Goal: Task Accomplishment & Management: Complete application form

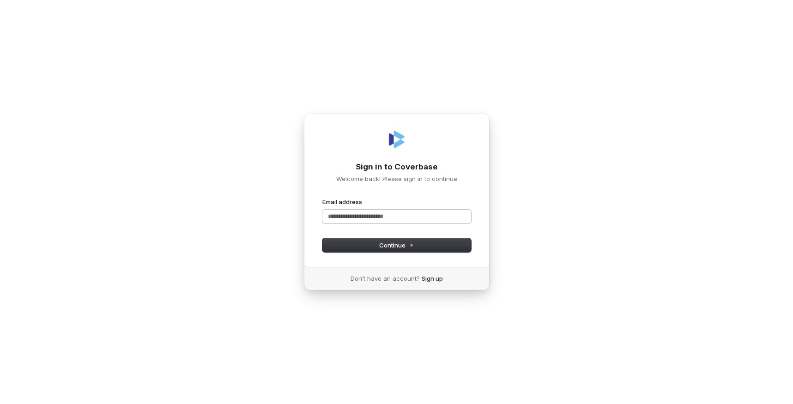
click at [362, 215] on input "Email address" at bounding box center [397, 217] width 149 height 14
click at [384, 249] on span "Continue" at bounding box center [396, 245] width 35 height 8
type input "**********"
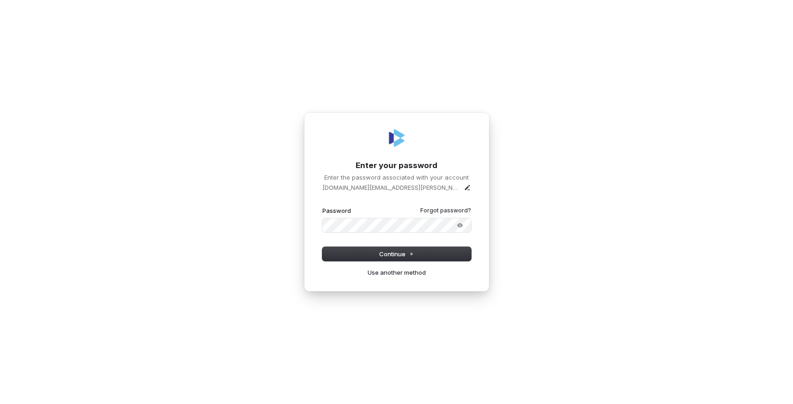
click at [323, 207] on button "submit" at bounding box center [323, 207] width 0 height 0
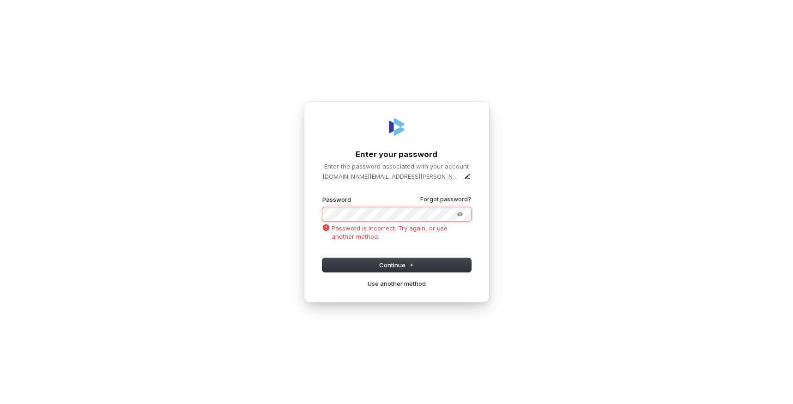
click at [323, 195] on button "submit" at bounding box center [323, 195] width 0 height 0
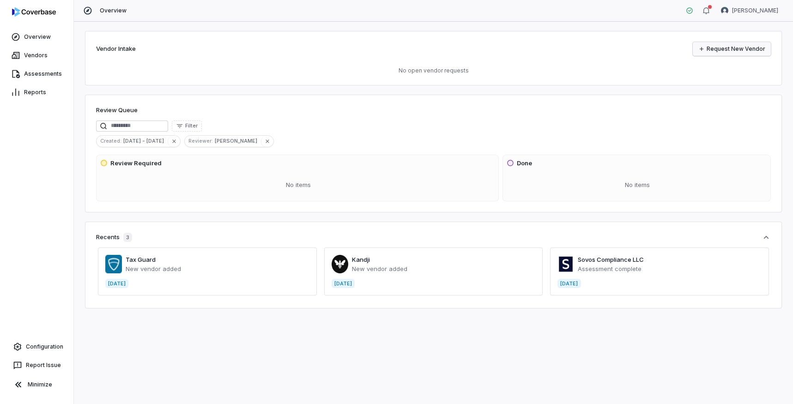
click at [719, 47] on link "Request New Vendor" at bounding box center [732, 49] width 78 height 14
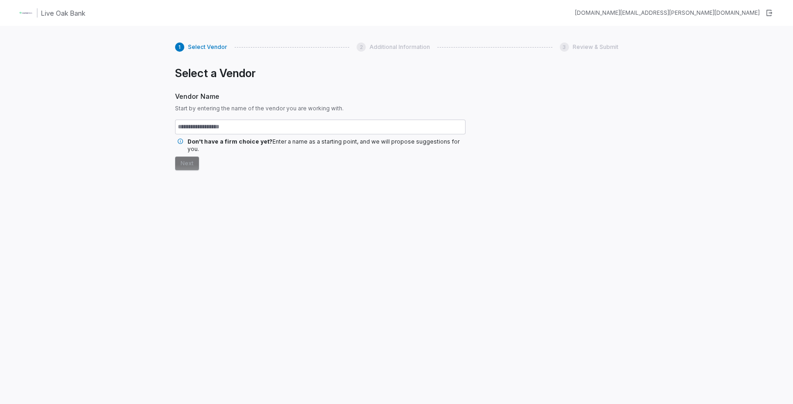
click at [22, 16] on img at bounding box center [25, 13] width 15 height 15
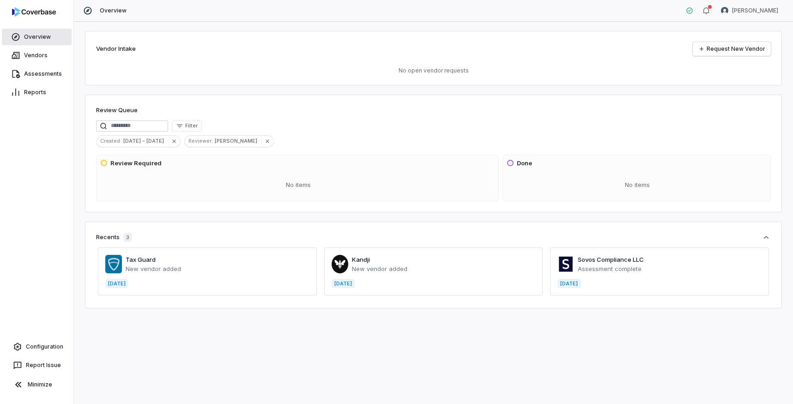
click at [41, 39] on link "Overview" at bounding box center [37, 37] width 70 height 17
click at [42, 57] on link "Vendors" at bounding box center [37, 55] width 70 height 17
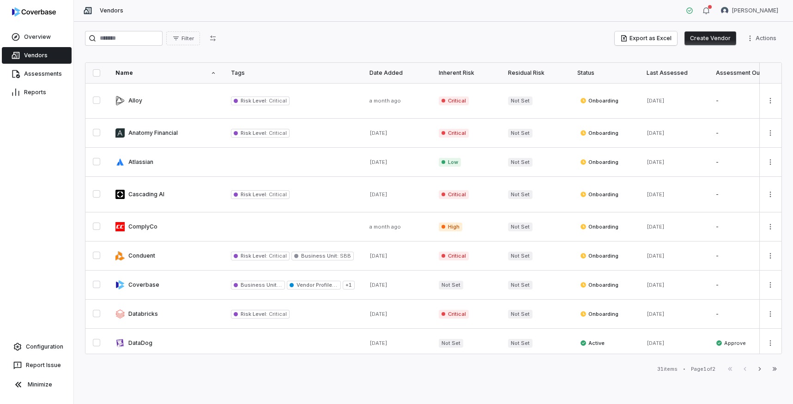
click at [715, 36] on button "Create Vendor" at bounding box center [711, 38] width 52 height 14
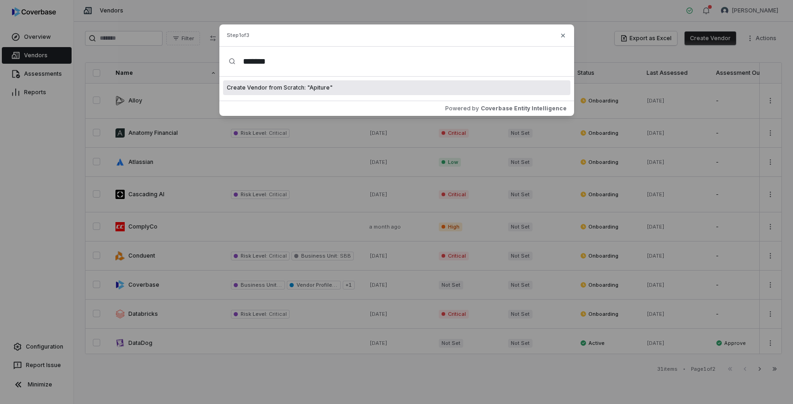
type input "*******"
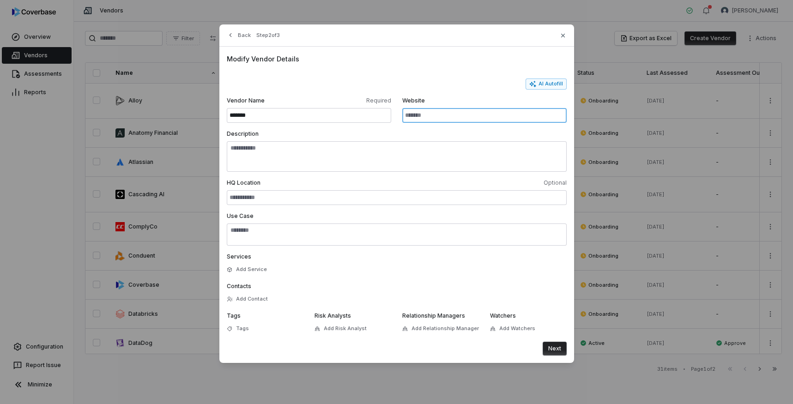
click at [437, 112] on input "Website" at bounding box center [484, 115] width 164 height 15
paste input "**********"
type input "**********"
click at [552, 89] on form "**********" at bounding box center [397, 217] width 340 height 277
click at [550, 85] on button "AI Autofill" at bounding box center [546, 84] width 41 height 11
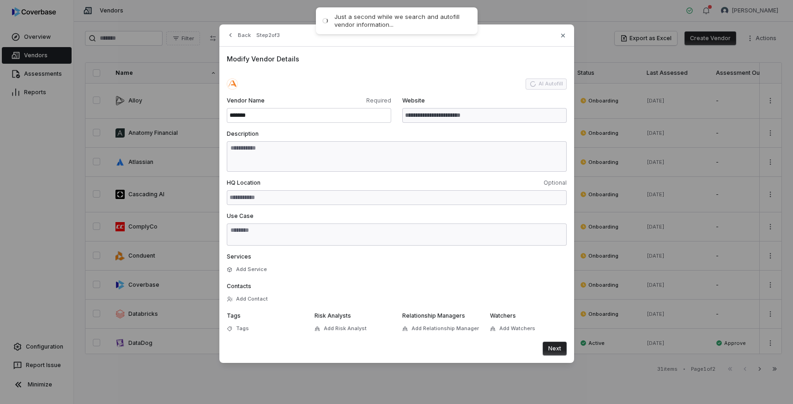
type input "**********"
type textarea "**********"
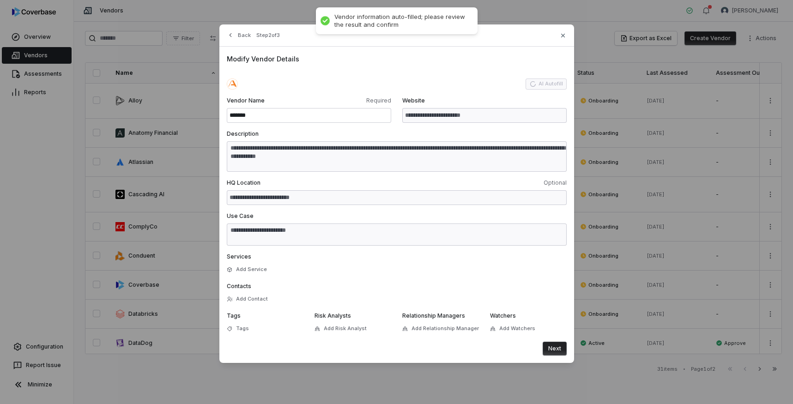
type textarea "**********"
click at [251, 300] on button "Add Contact" at bounding box center [247, 299] width 47 height 17
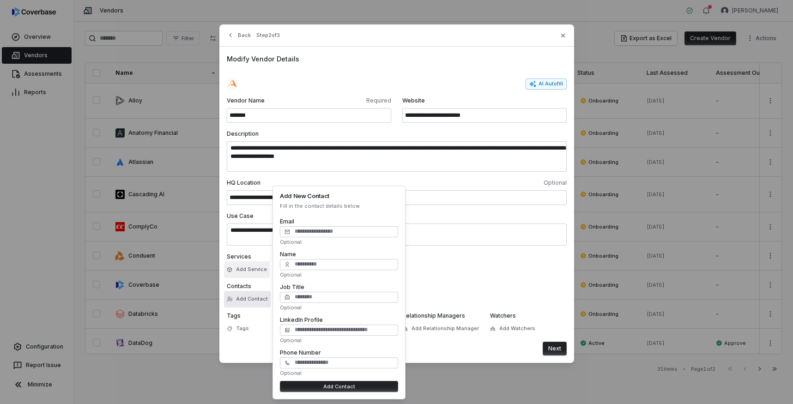
click at [244, 272] on button "Add Service" at bounding box center [247, 270] width 46 height 17
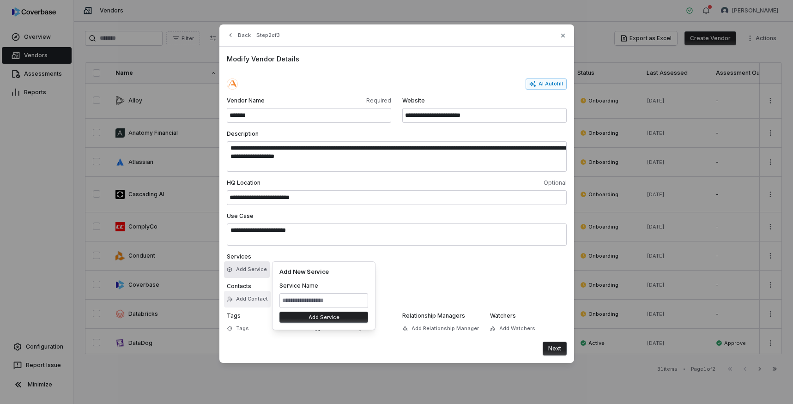
click at [246, 302] on button "Add Contact" at bounding box center [247, 299] width 47 height 17
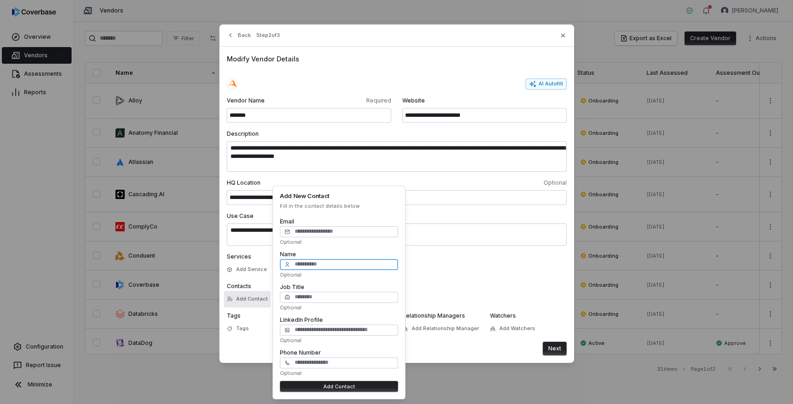
click at [306, 261] on input "Name" at bounding box center [339, 264] width 118 height 11
type input "**********"
click at [313, 235] on input "Email" at bounding box center [339, 231] width 118 height 11
paste input "**********"
type input "**********"
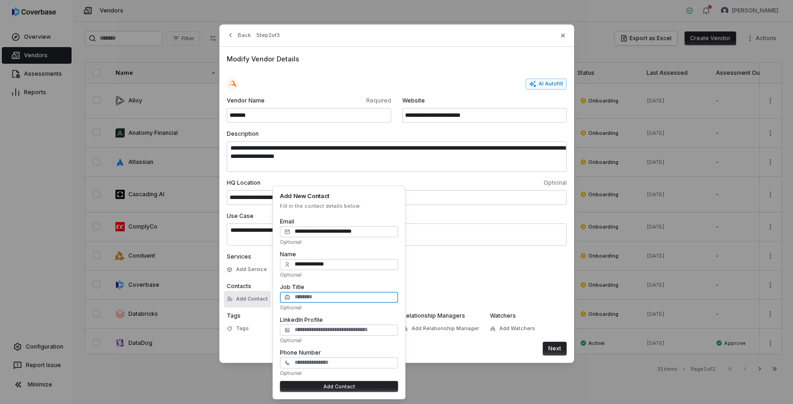
click at [333, 297] on input "Job Title" at bounding box center [339, 297] width 118 height 11
paste input "**********"
type input "**********"
click at [400, 278] on div "**********" at bounding box center [339, 293] width 133 height 214
click at [351, 388] on button "Add Contact" at bounding box center [339, 386] width 118 height 11
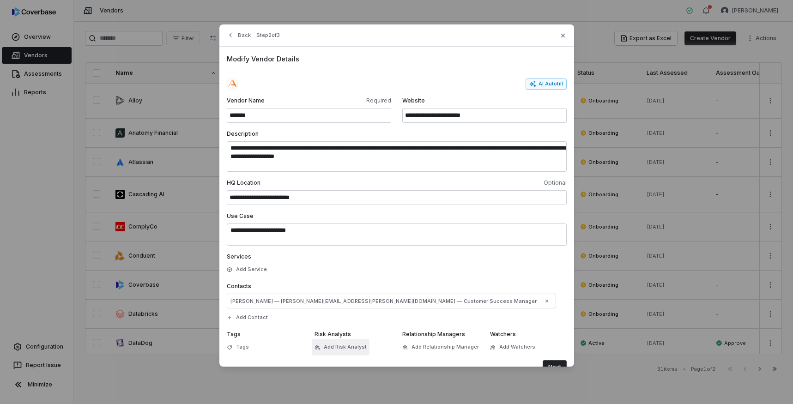
click at [344, 344] on span "Add Risk Analyst" at bounding box center [345, 347] width 43 height 7
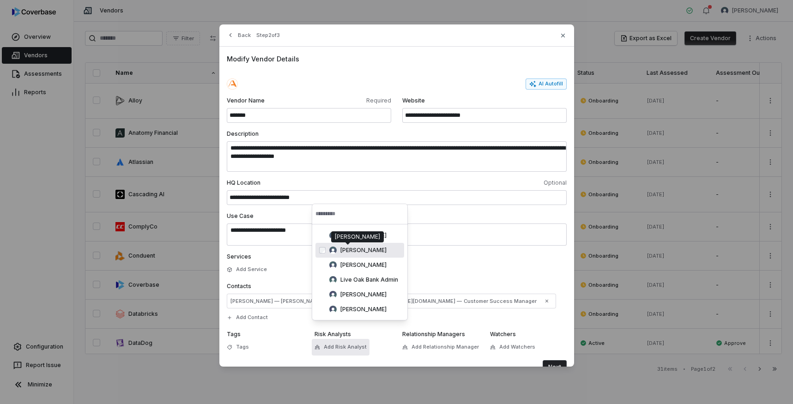
click at [350, 250] on span "[PERSON_NAME]" at bounding box center [364, 250] width 46 height 7
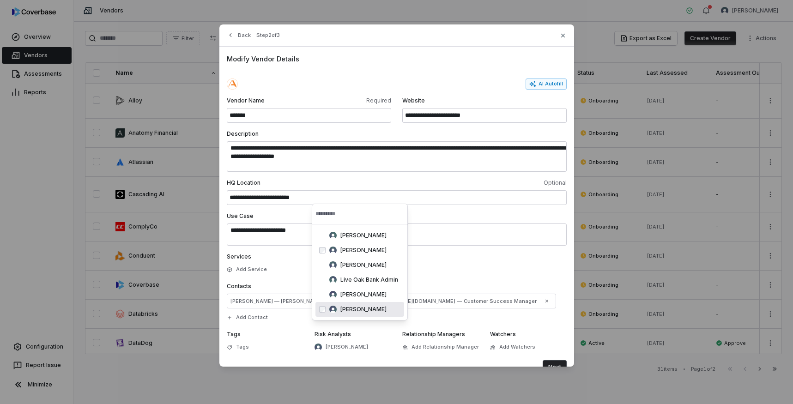
click at [360, 360] on div "Next" at bounding box center [397, 367] width 340 height 14
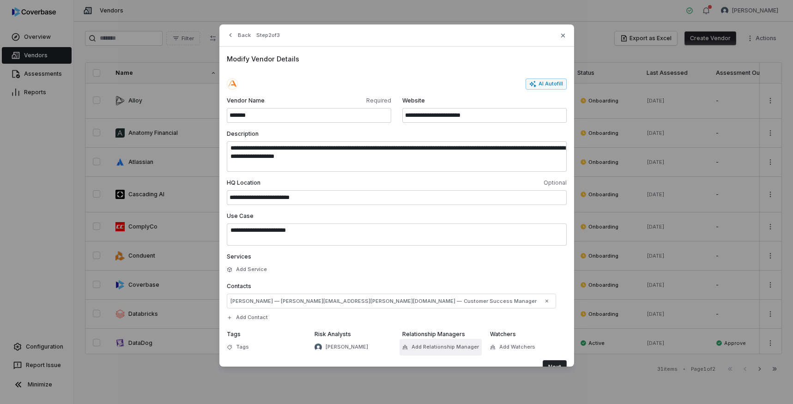
click at [430, 344] on span "Add Relationship Manager" at bounding box center [445, 347] width 67 height 7
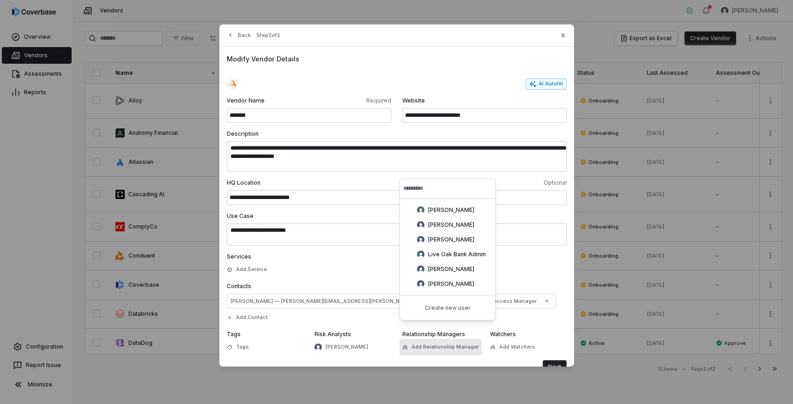
click at [452, 343] on form "**********" at bounding box center [397, 227] width 340 height 296
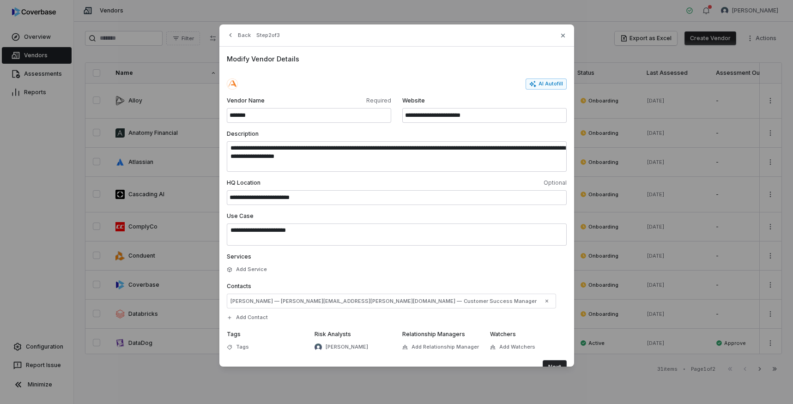
click at [432, 331] on span "Relationship Managers" at bounding box center [433, 334] width 63 height 7
click at [440, 344] on span "Add Relationship Manager" at bounding box center [445, 347] width 67 height 7
type input "*"
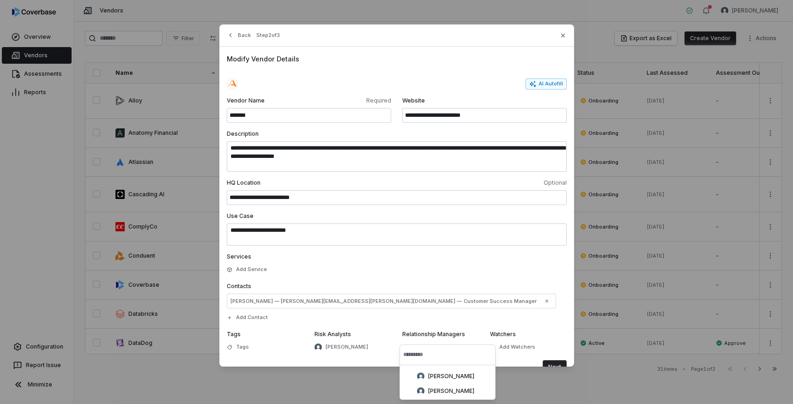
click at [360, 360] on div "Next" at bounding box center [397, 367] width 340 height 14
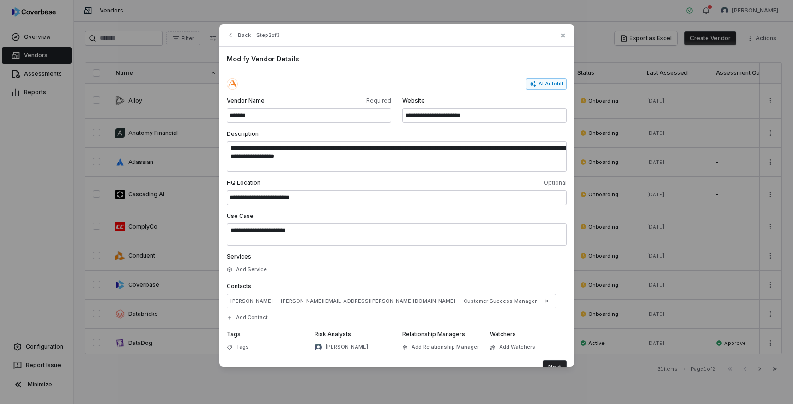
click at [559, 360] on button "Next" at bounding box center [555, 367] width 24 height 14
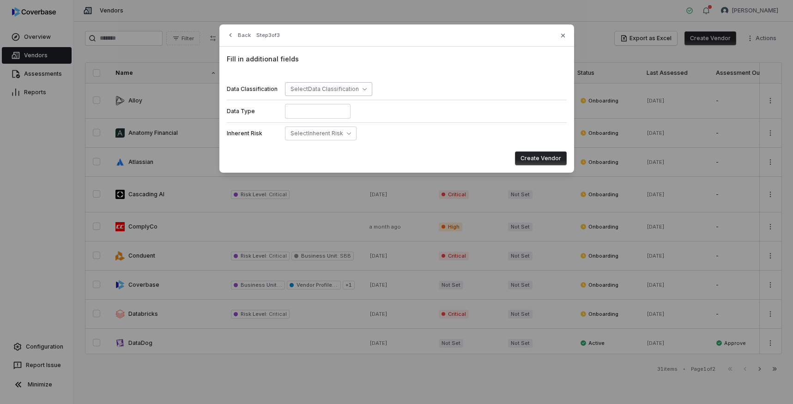
click at [349, 88] on span "Select Data Classification" at bounding box center [325, 88] width 68 height 7
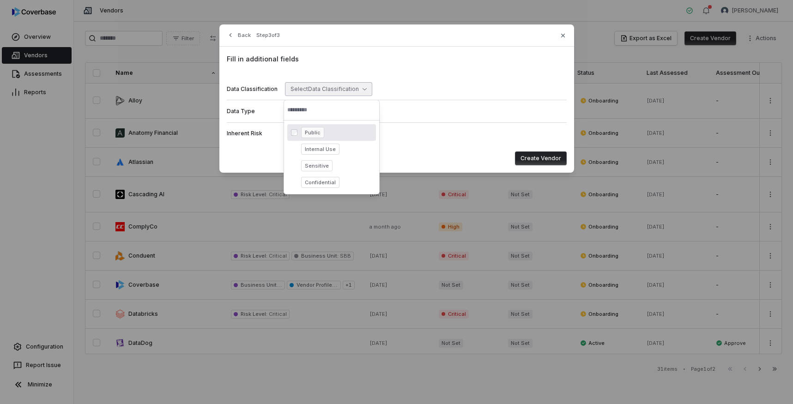
click at [388, 73] on div "Fill in additional fields Data Classification Select Data Classification Data T…" at bounding box center [396, 110] width 355 height 126
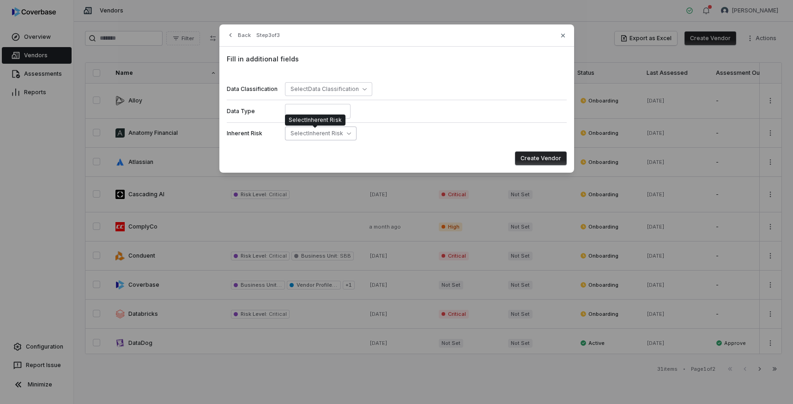
click at [312, 136] on span "Select Inherent Risk" at bounding box center [317, 133] width 53 height 7
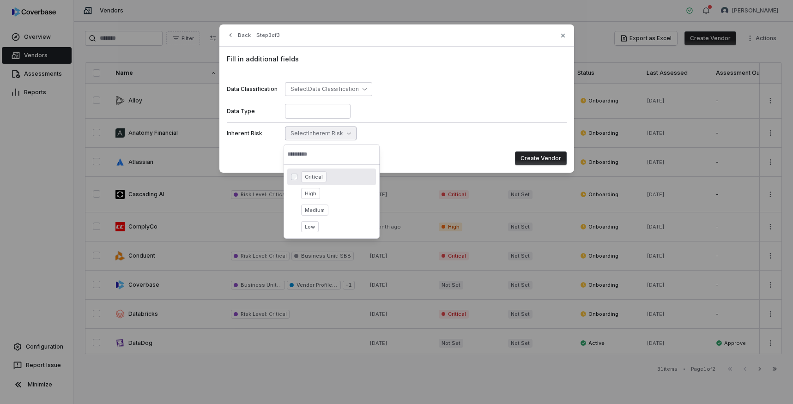
click at [431, 101] on div "Data Type" at bounding box center [397, 111] width 340 height 23
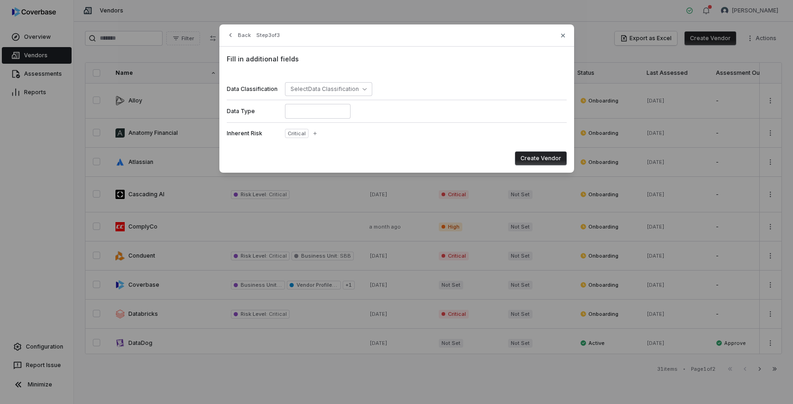
click at [530, 159] on button "Create Vendor" at bounding box center [541, 159] width 52 height 14
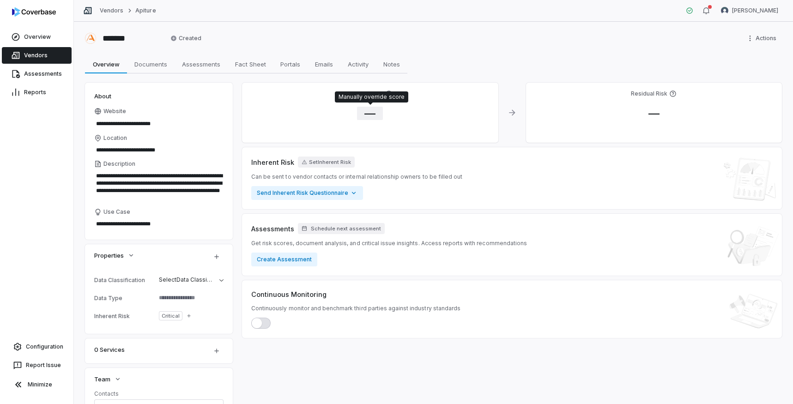
click at [372, 111] on span "—" at bounding box center [370, 113] width 26 height 13
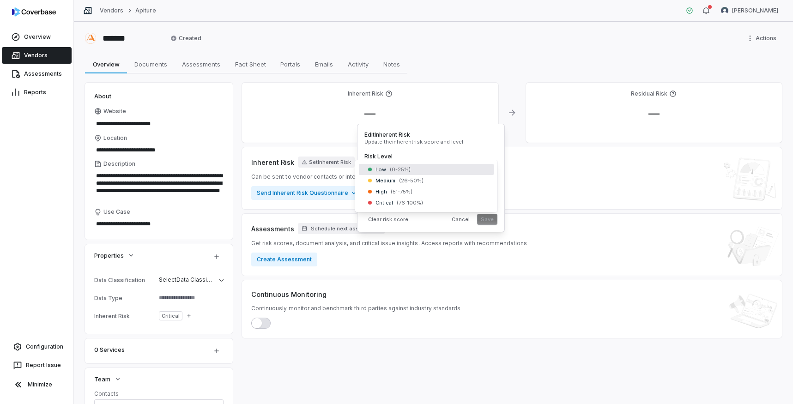
click at [397, 171] on body "**********" at bounding box center [396, 202] width 793 height 404
click at [492, 221] on button "Save" at bounding box center [487, 219] width 20 height 11
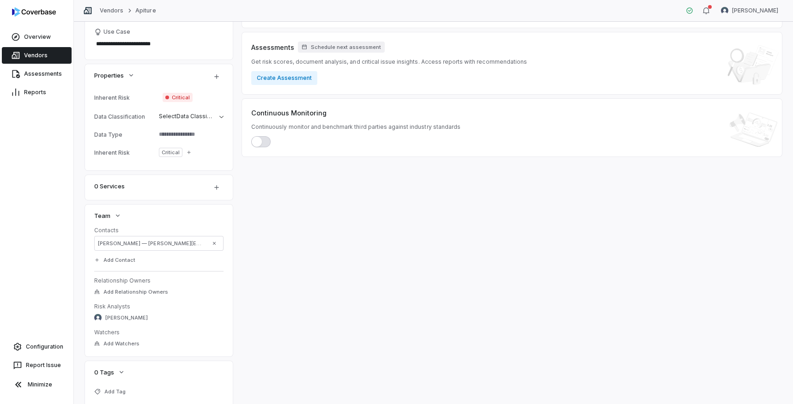
scroll to position [213, 0]
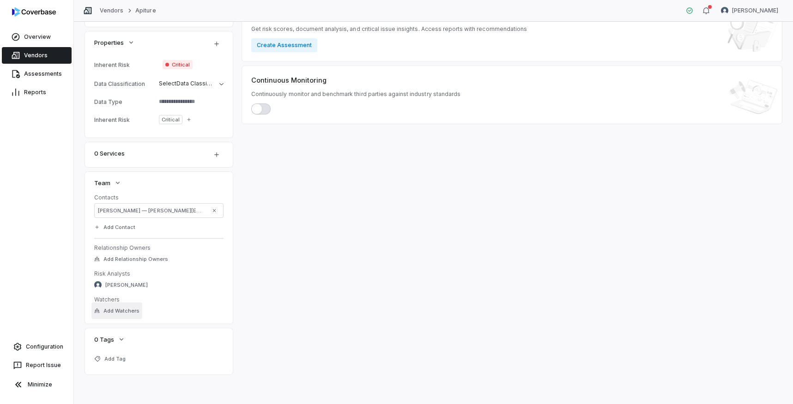
click at [125, 310] on span "Add Watchers" at bounding box center [122, 311] width 36 height 7
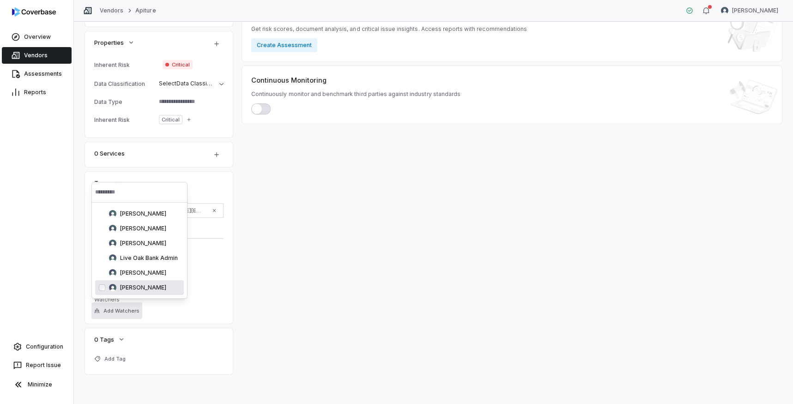
click at [147, 285] on span "[PERSON_NAME]" at bounding box center [143, 287] width 46 height 7
click at [250, 294] on div "Inherent Risk — Critical Residual Risk — Inherent Risk Critical Can be sent to …" at bounding box center [512, 122] width 540 height 505
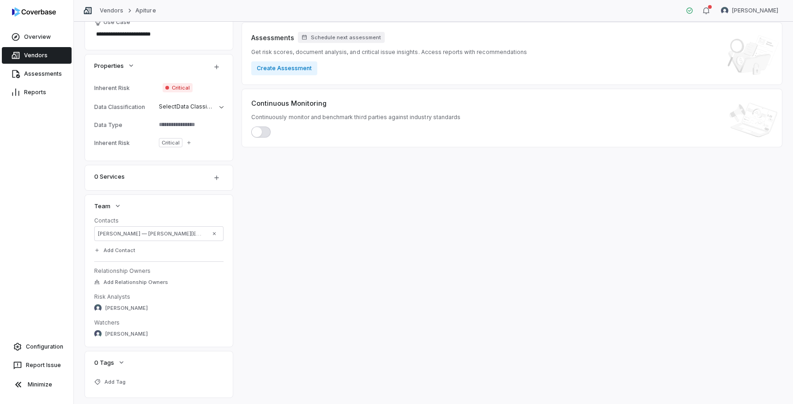
scroll to position [186, 0]
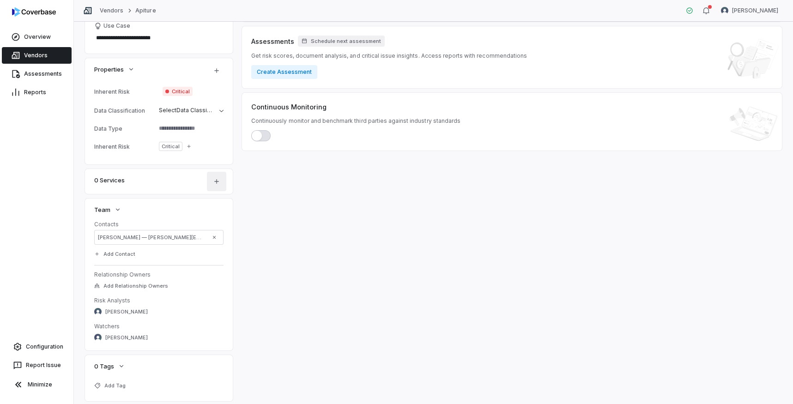
click at [214, 183] on icon "button" at bounding box center [216, 181] width 7 height 7
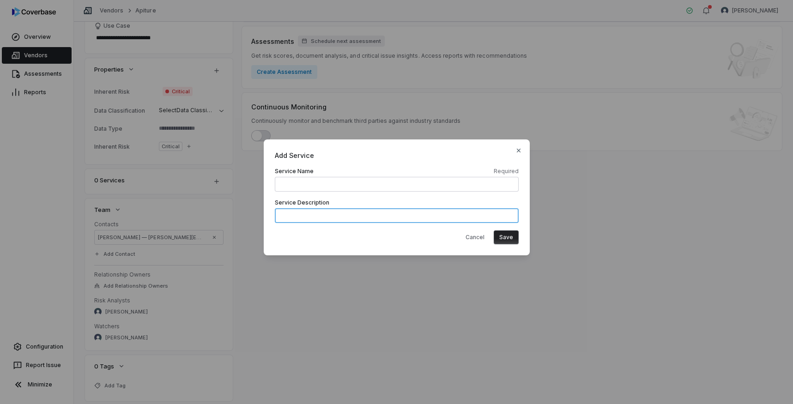
click at [311, 218] on textarea at bounding box center [397, 215] width 244 height 15
paste textarea "**********"
type textarea "*"
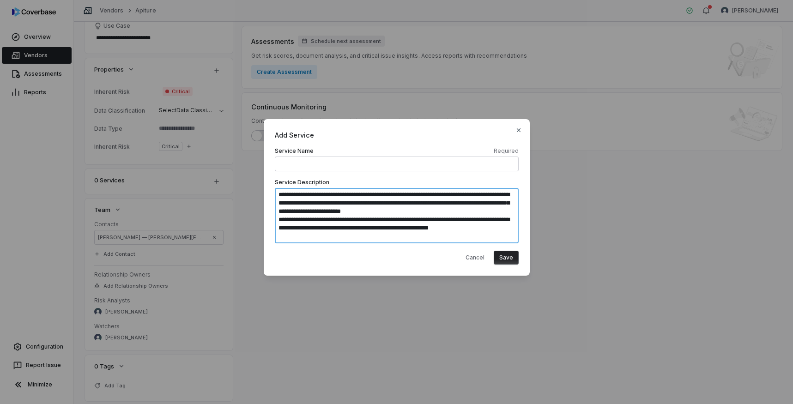
type textarea "**********"
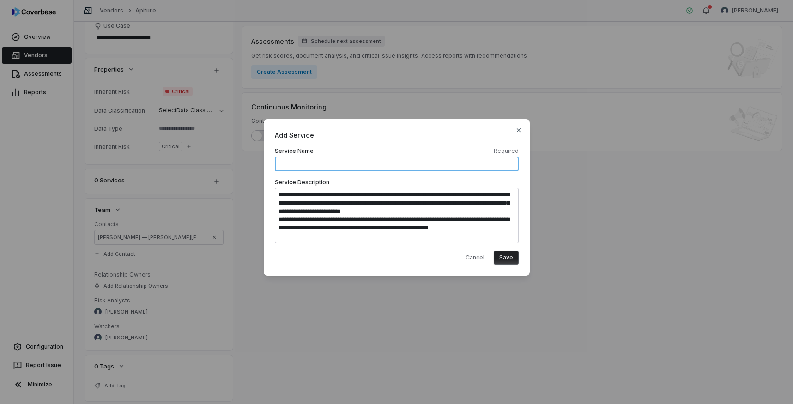
click at [312, 158] on input at bounding box center [397, 164] width 244 height 15
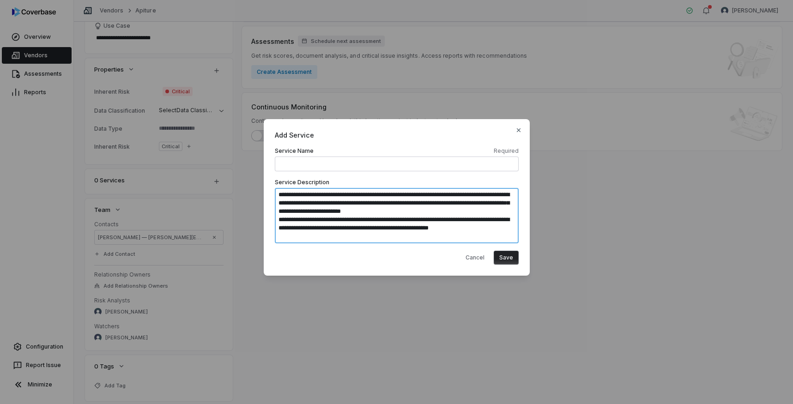
click at [482, 211] on textarea "**********" at bounding box center [397, 215] width 244 height 55
type textarea "*"
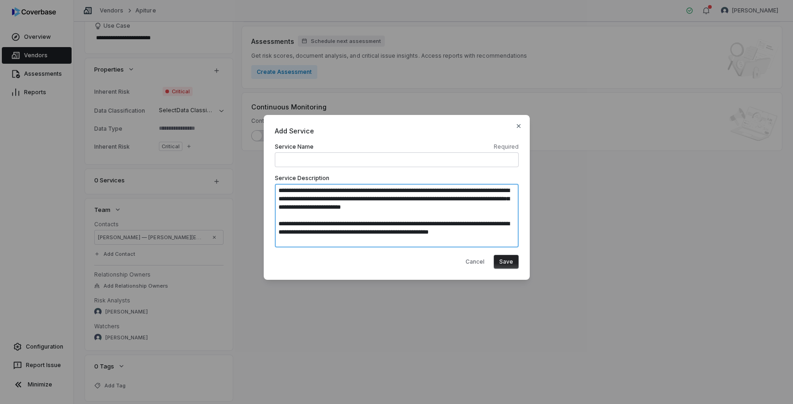
type textarea "**********"
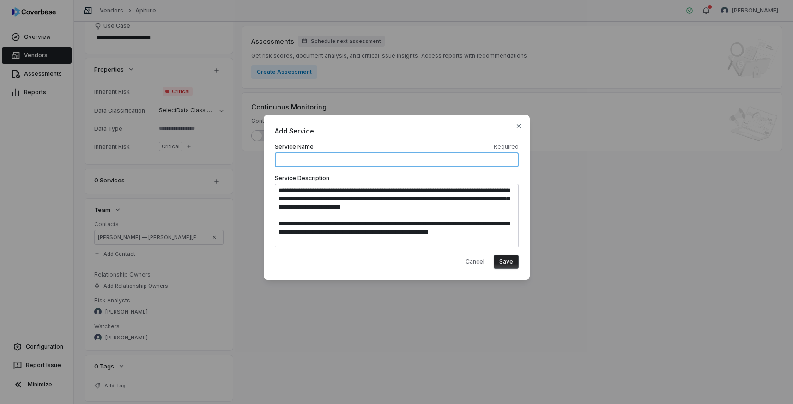
click at [321, 165] on input at bounding box center [397, 159] width 244 height 15
type input "**********"
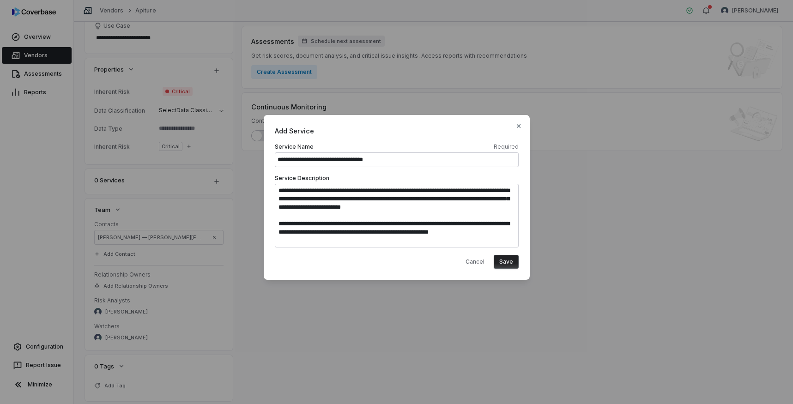
click at [508, 264] on button "Save" at bounding box center [506, 262] width 25 height 14
type textarea "*"
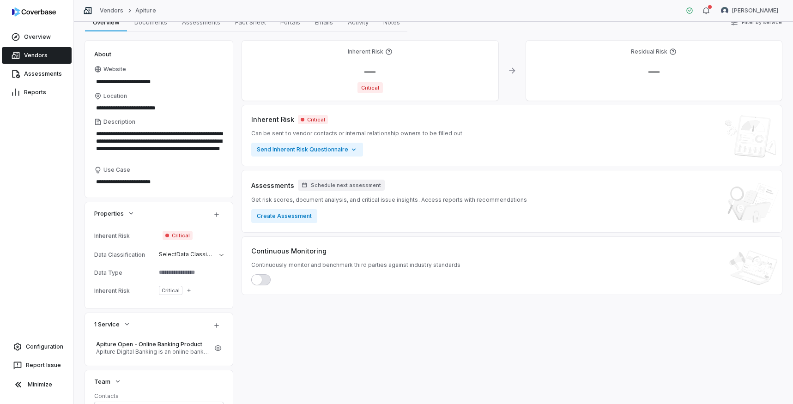
scroll to position [30, 0]
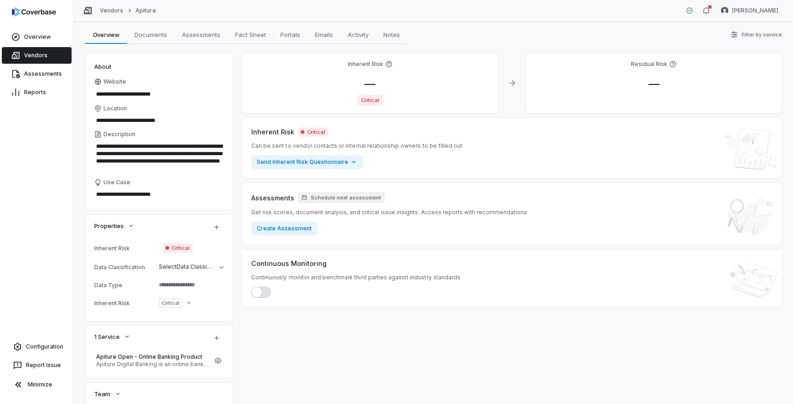
click at [188, 286] on textarea at bounding box center [187, 285] width 65 height 13
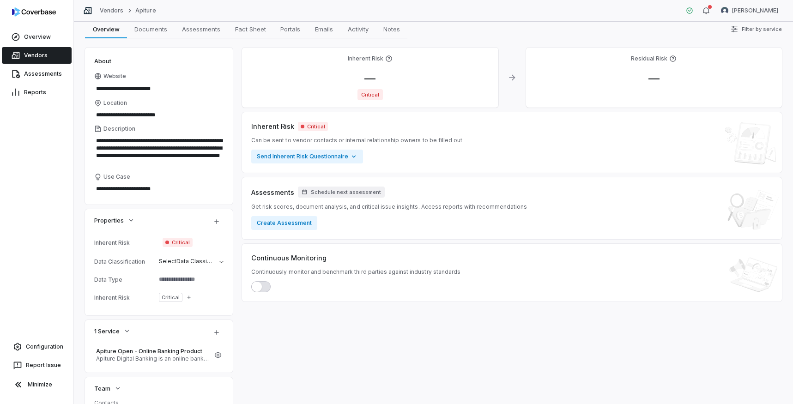
scroll to position [0, 0]
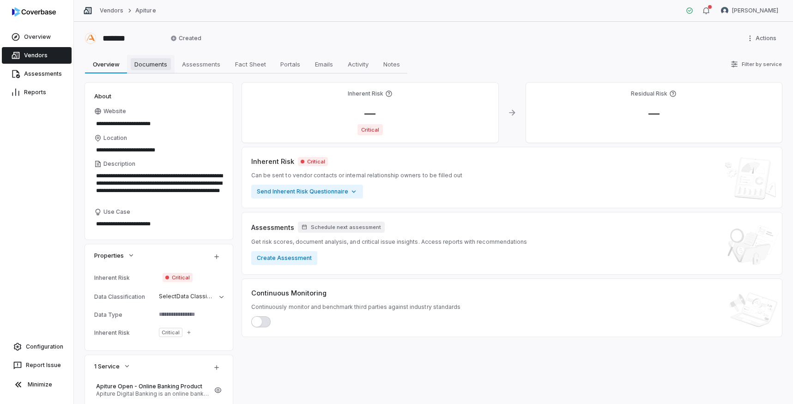
click at [141, 63] on span "Documents" at bounding box center [151, 64] width 40 height 12
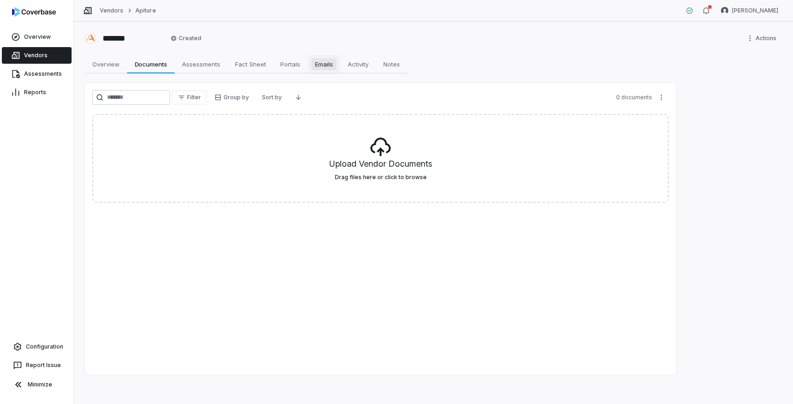
click at [328, 66] on span "Emails" at bounding box center [323, 64] width 25 height 12
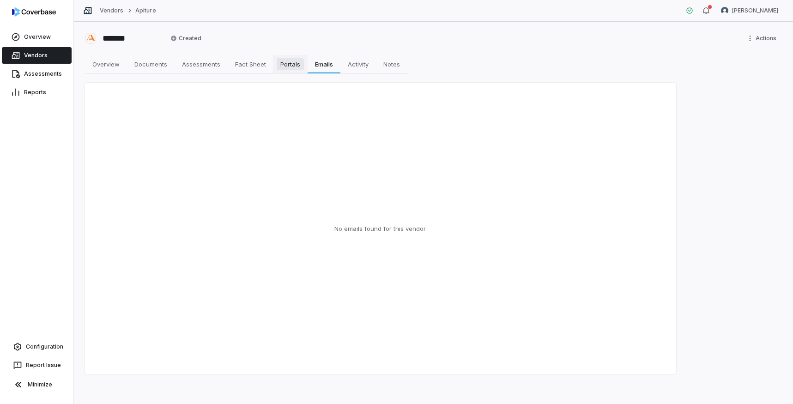
click at [294, 68] on span "Portals" at bounding box center [290, 64] width 27 height 12
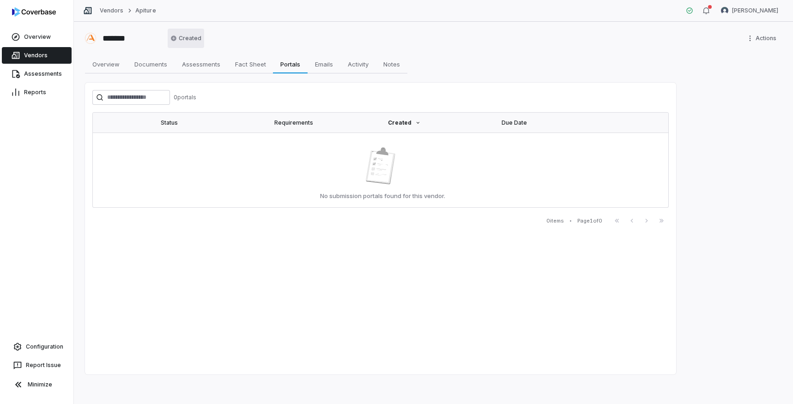
click at [179, 37] on html "Overview Vendors Assessments Reports Configuration Report Issue Minimize Vendor…" at bounding box center [396, 202] width 793 height 404
click at [281, 31] on html "Overview Vendors Assessments Reports Configuration Report Issue Minimize Vendor…" at bounding box center [396, 202] width 793 height 404
click at [252, 67] on span "Fact Sheet" at bounding box center [250, 64] width 38 height 12
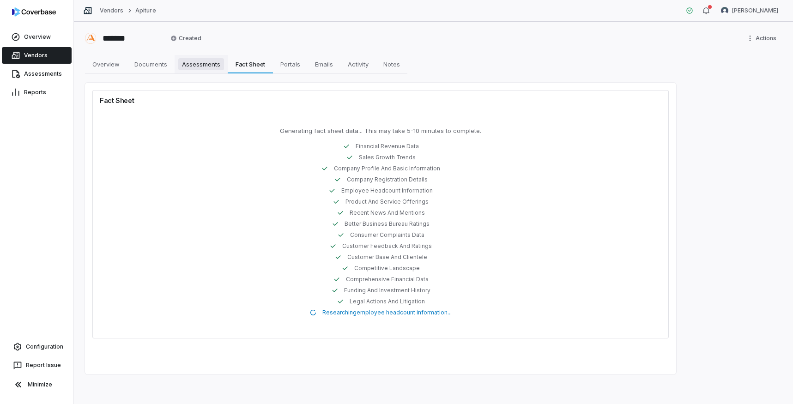
click at [204, 65] on span "Assessments" at bounding box center [201, 64] width 46 height 12
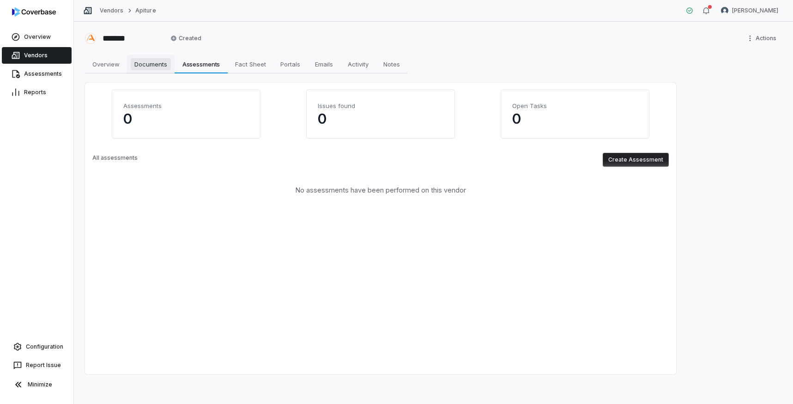
click at [146, 68] on span "Documents" at bounding box center [151, 64] width 40 height 12
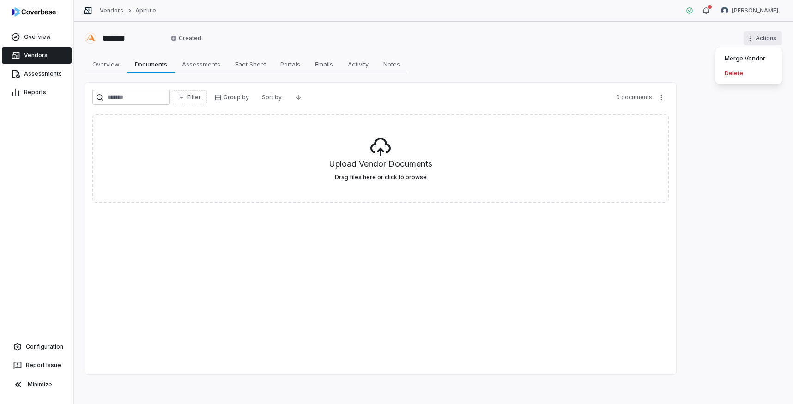
click at [771, 37] on html "Overview Vendors Assessments Reports Configuration Report Issue Minimize Vendor…" at bounding box center [396, 202] width 793 height 404
click at [651, 43] on html "Overview Vendors Assessments Reports Configuration Report Issue Minimize Vendor…" at bounding box center [396, 202] width 793 height 404
click at [111, 67] on span "Overview" at bounding box center [106, 64] width 35 height 12
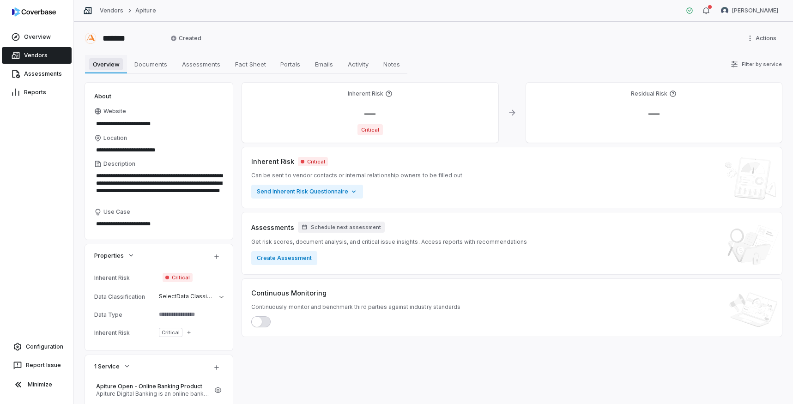
type textarea "*"
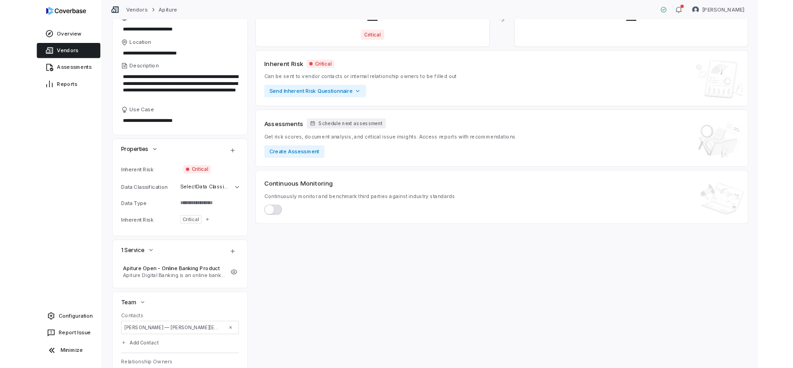
scroll to position [96, 0]
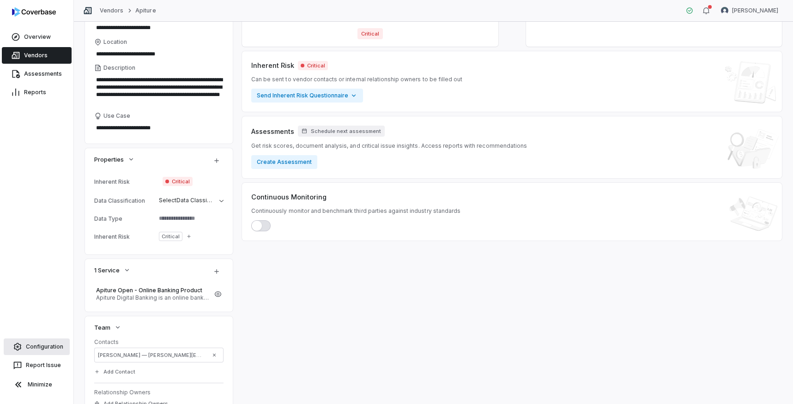
click at [48, 346] on link "Configuration" at bounding box center [37, 347] width 66 height 17
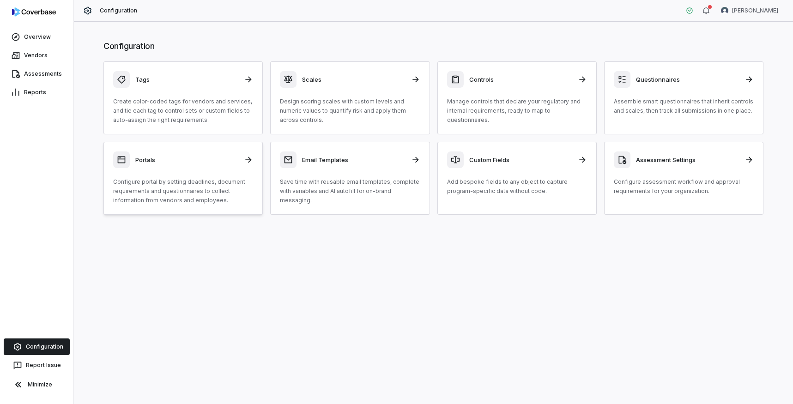
click at [216, 196] on p "Configure portal by setting deadlines, document requirements and questionnaires…" at bounding box center [183, 191] width 140 height 28
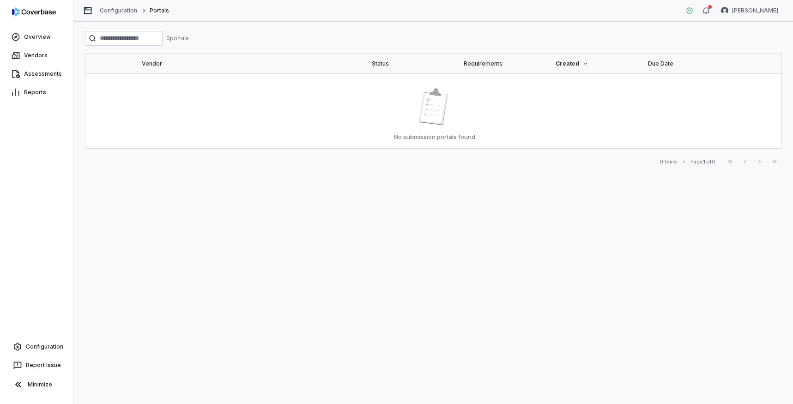
click at [224, 104] on div "No submission portals found." at bounding box center [434, 111] width 682 height 60
click at [156, 37] on input "search" at bounding box center [124, 38] width 78 height 15
click at [403, 98] on div "No submission portals found." at bounding box center [433, 111] width 86 height 60
click at [151, 47] on div "0 portal s Vendor Status Requirements Created Due Date No submission portals fo…" at bounding box center [433, 99] width 697 height 136
click at [151, 39] on input "search" at bounding box center [124, 38] width 78 height 15
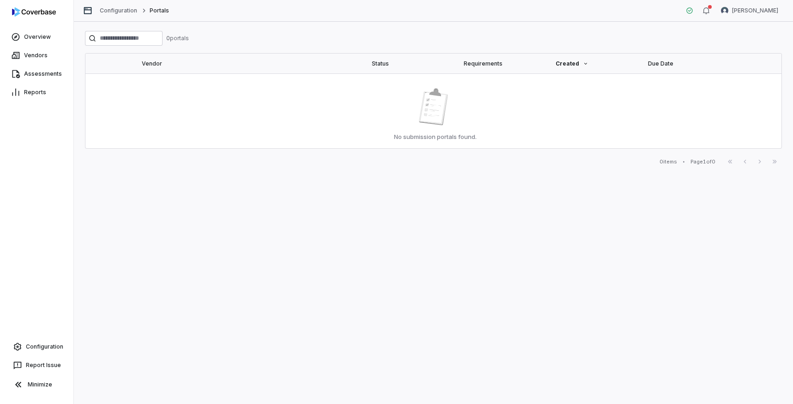
click at [182, 38] on div "0 portal s" at bounding box center [177, 38] width 23 height 7
click at [146, 13] on div "Portals" at bounding box center [154, 10] width 30 height 7
click at [131, 11] on link "Configuration" at bounding box center [119, 10] width 38 height 7
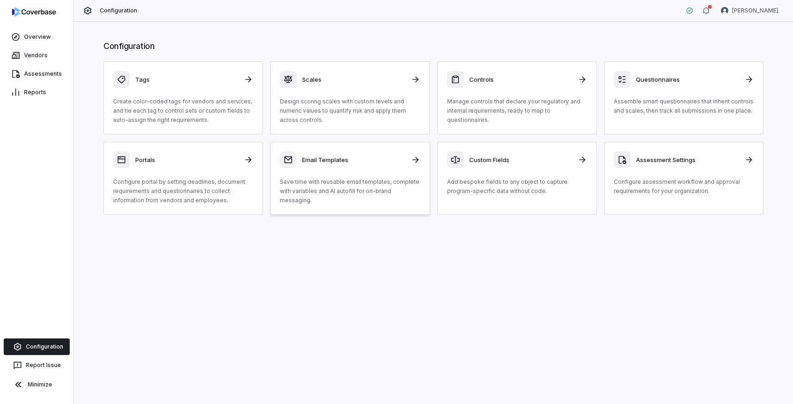
click at [335, 188] on p "Save time with reusable email templates, complete with variables and AI autofil…" at bounding box center [350, 191] width 140 height 28
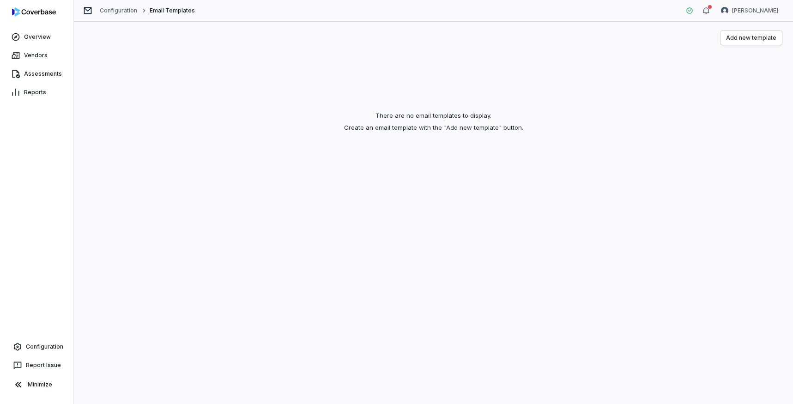
click at [439, 125] on div "There are no email templates to display. Create an email template with the "Add…" at bounding box center [433, 121] width 697 height 113
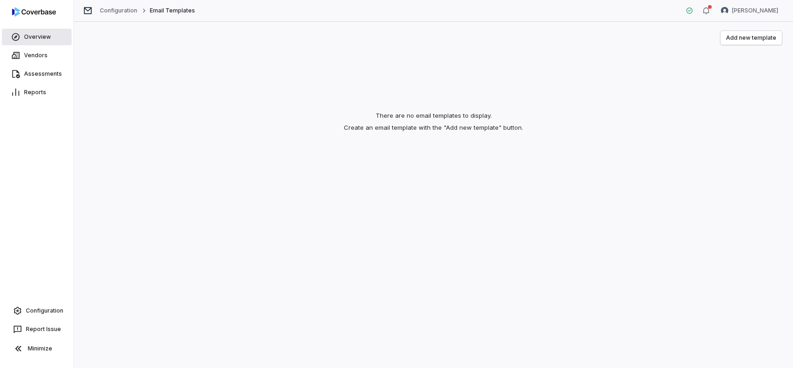
click at [40, 37] on link "Overview" at bounding box center [37, 37] width 70 height 17
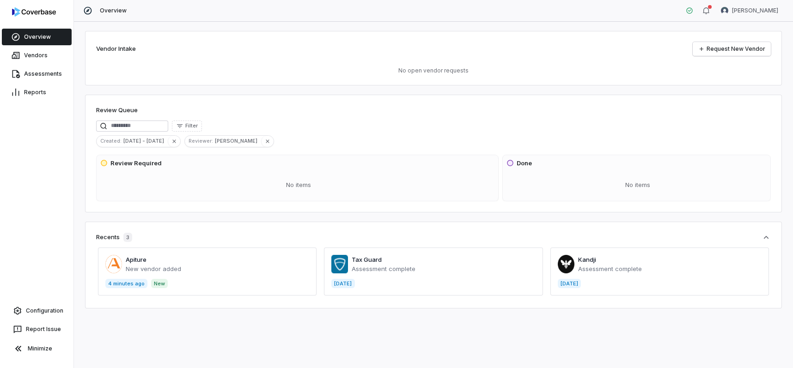
click at [152, 262] on span at bounding box center [207, 272] width 219 height 48
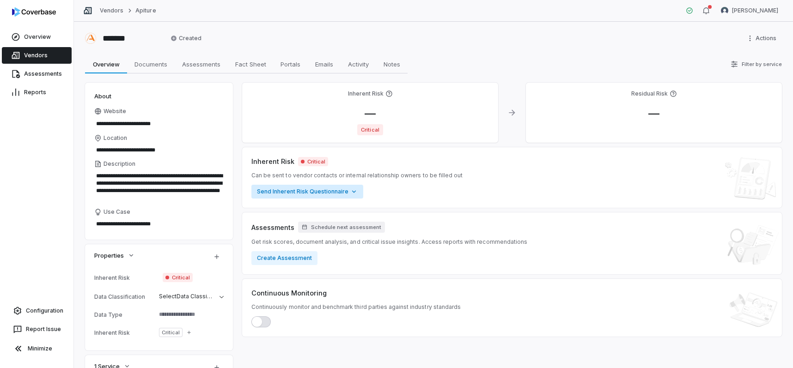
click at [356, 192] on html "**********" at bounding box center [396, 184] width 793 height 368
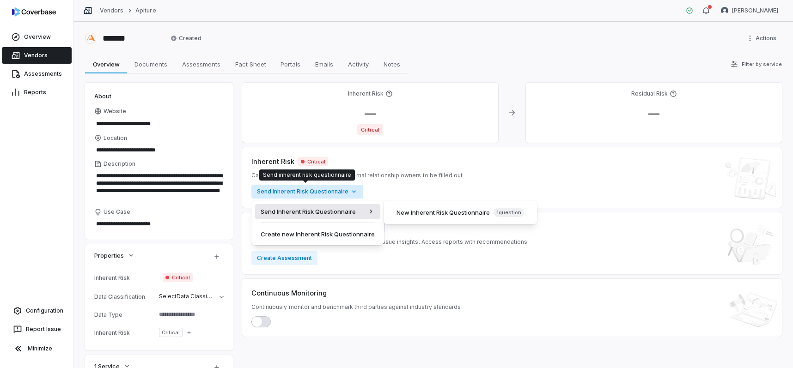
click at [470, 163] on html "**********" at bounding box center [396, 184] width 793 height 368
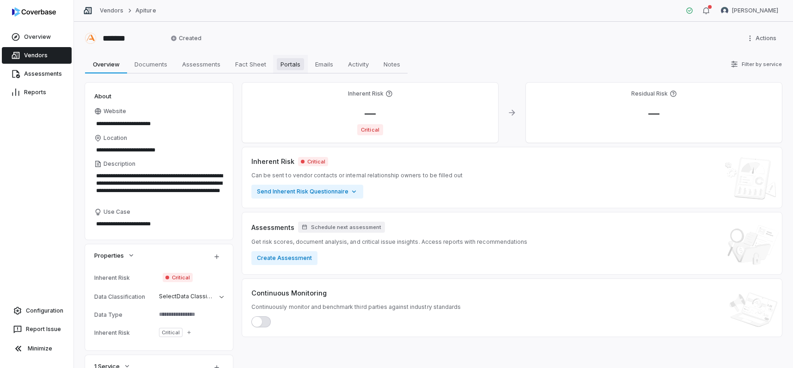
click at [300, 62] on span "Portals" at bounding box center [290, 64] width 27 height 12
type textarea "*"
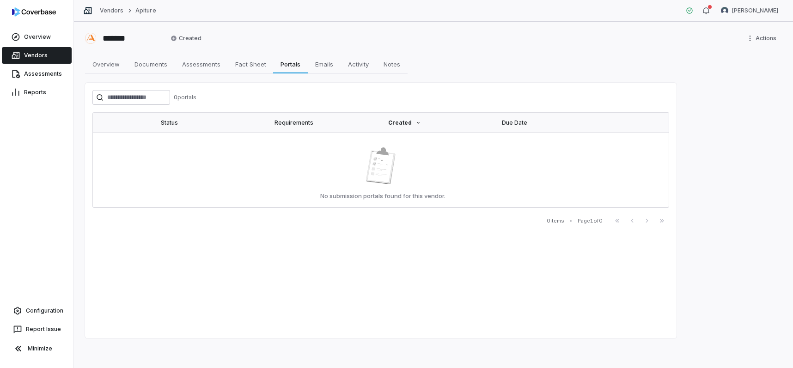
click at [366, 164] on img at bounding box center [381, 165] width 30 height 37
click at [386, 167] on img at bounding box center [381, 165] width 30 height 37
click at [253, 66] on span "Fact Sheet" at bounding box center [250, 64] width 38 height 12
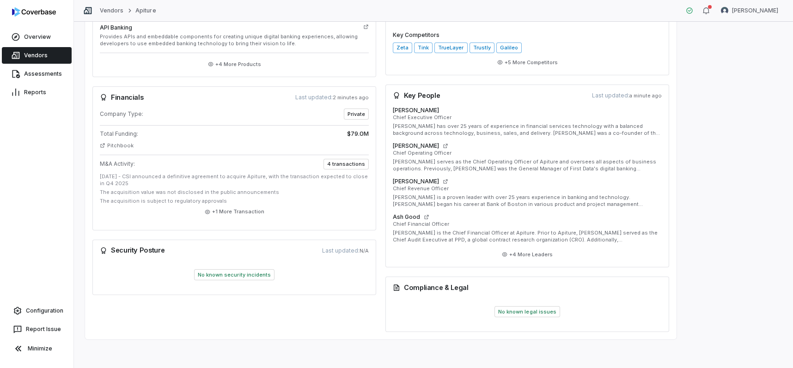
scroll to position [343, 0]
click at [532, 258] on button "+ 4 More Leaders" at bounding box center [527, 253] width 56 height 17
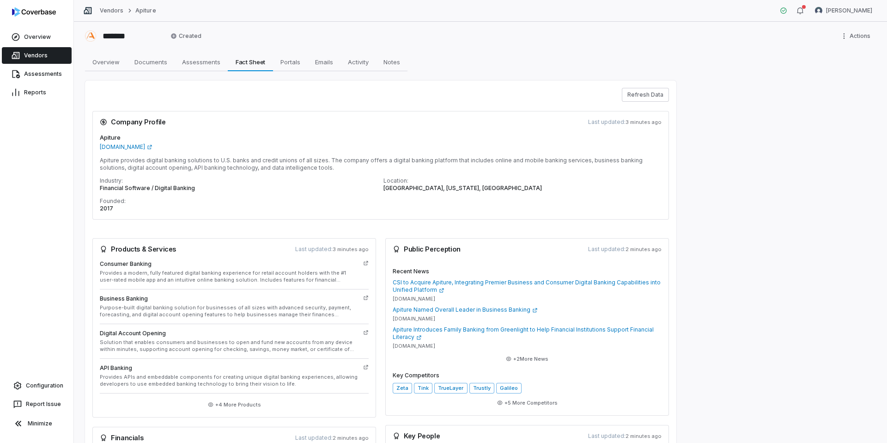
scroll to position [0, 0]
click at [290, 62] on span "Portals" at bounding box center [290, 64] width 27 height 12
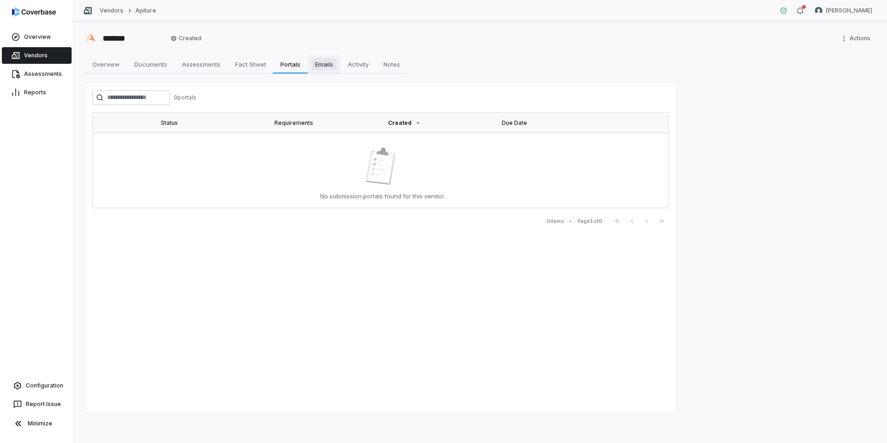
click at [315, 64] on span "Emails" at bounding box center [323, 64] width 25 height 12
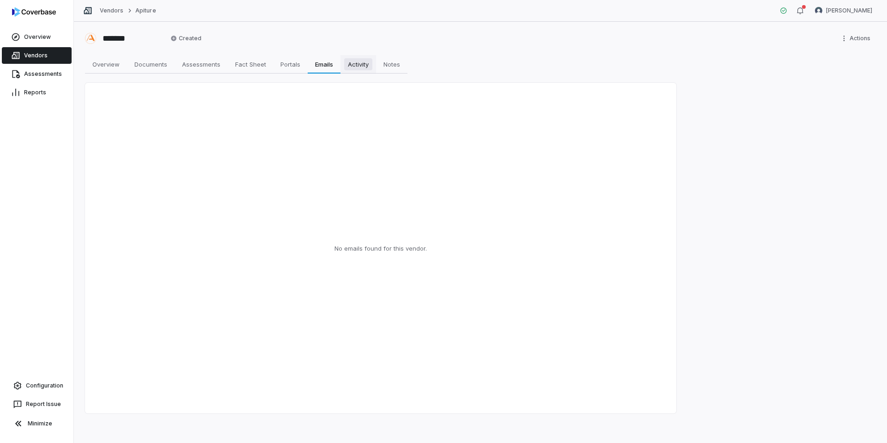
click at [366, 64] on span "Activity" at bounding box center [358, 64] width 28 height 12
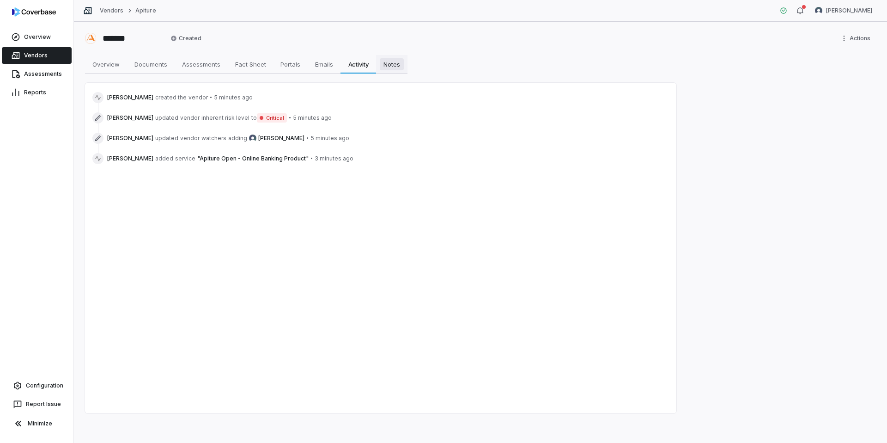
click at [393, 65] on span "Notes" at bounding box center [392, 64] width 24 height 12
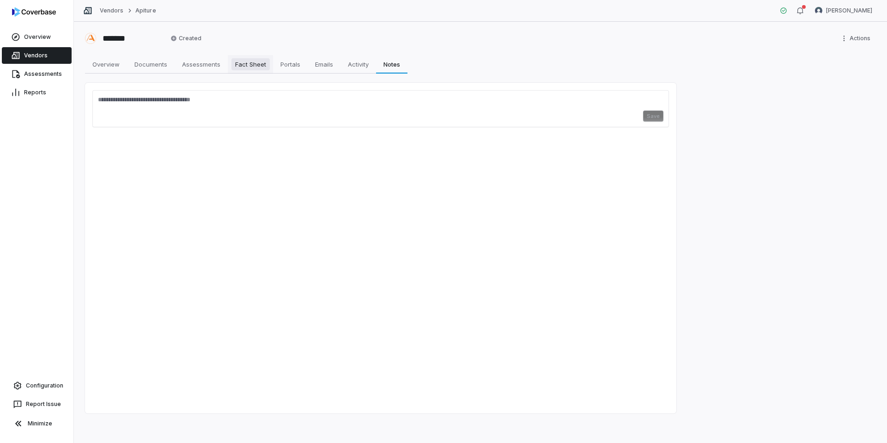
click at [253, 62] on span "Fact Sheet" at bounding box center [250, 64] width 38 height 12
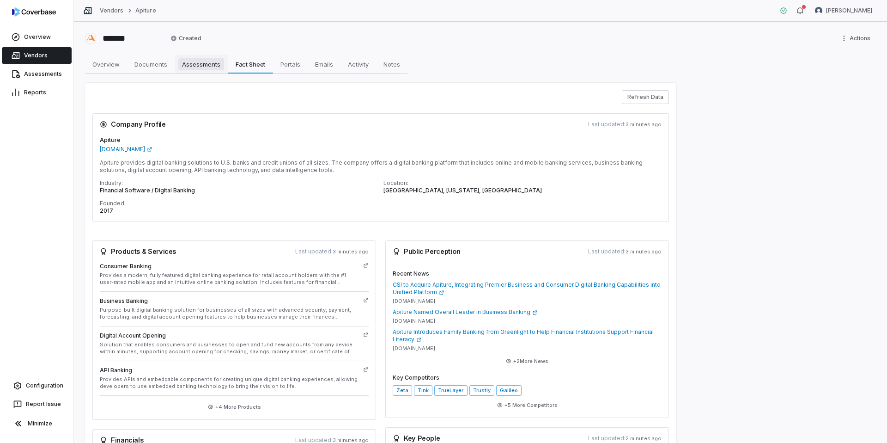
click at [225, 62] on link "Assessments Assessments" at bounding box center [201, 64] width 53 height 18
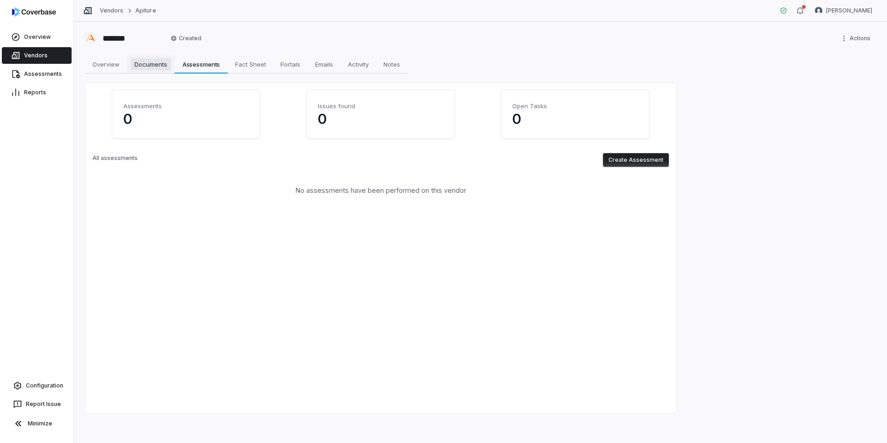
click at [164, 64] on span "Documents" at bounding box center [151, 64] width 40 height 12
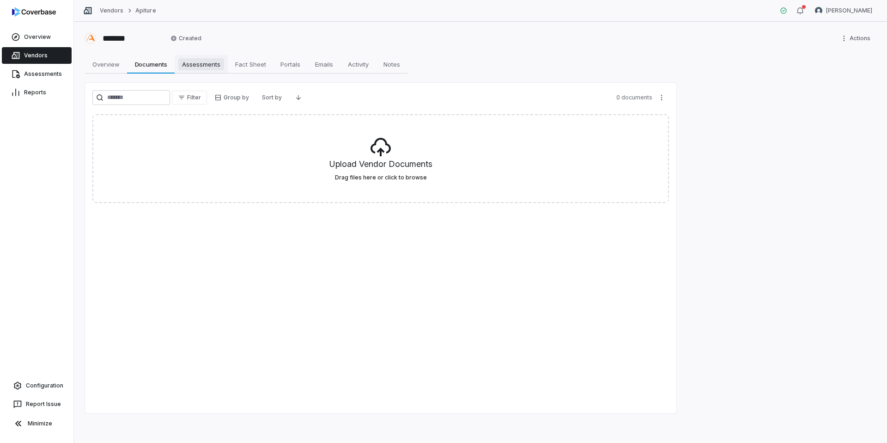
click at [191, 65] on span "Assessments" at bounding box center [201, 64] width 46 height 12
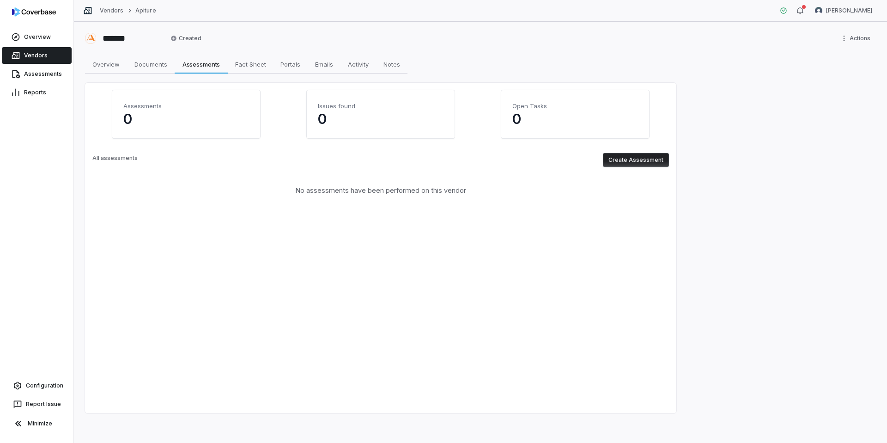
click at [621, 157] on button "Create Assessment" at bounding box center [636, 160] width 66 height 14
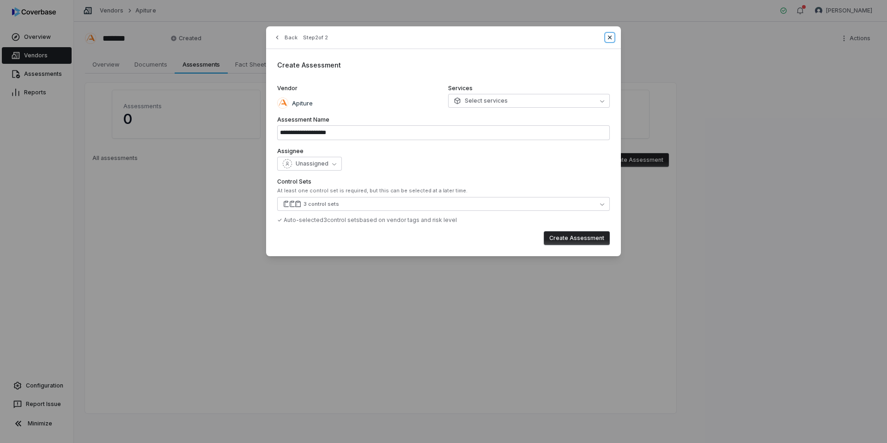
click at [609, 37] on icon "button" at bounding box center [609, 37] width 7 height 7
type input "**********"
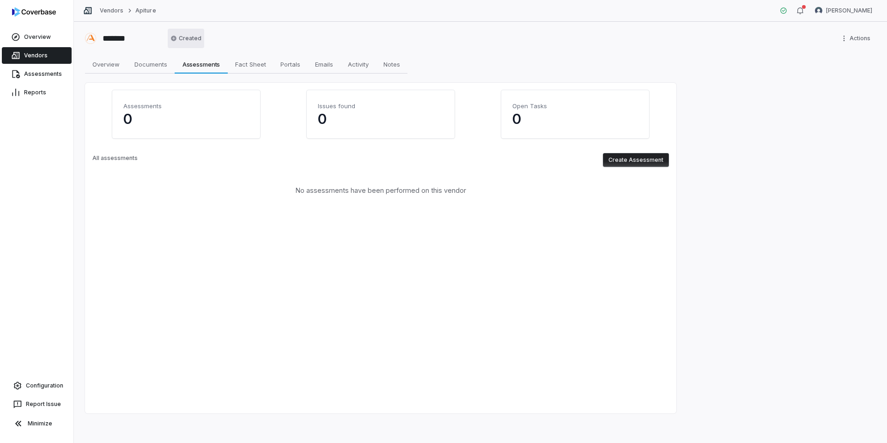
click at [189, 44] on html "Overview Vendors Assessments Reports Configuration Report Issue Minimize Vendor…" at bounding box center [443, 221] width 887 height 443
click at [248, 42] on html "Overview Vendors Assessments Reports Configuration Report Issue Minimize Vendor…" at bounding box center [443, 221] width 887 height 443
click at [105, 72] on link "Overview Overview" at bounding box center [106, 64] width 42 height 18
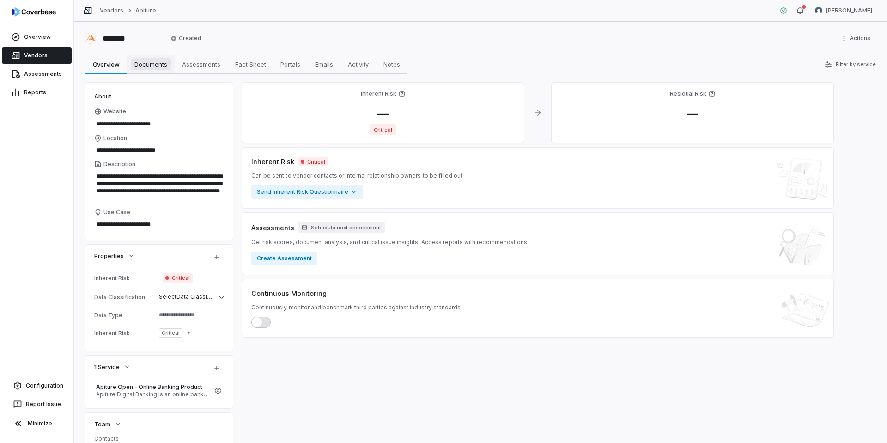
click at [154, 62] on span "Documents" at bounding box center [151, 64] width 40 height 12
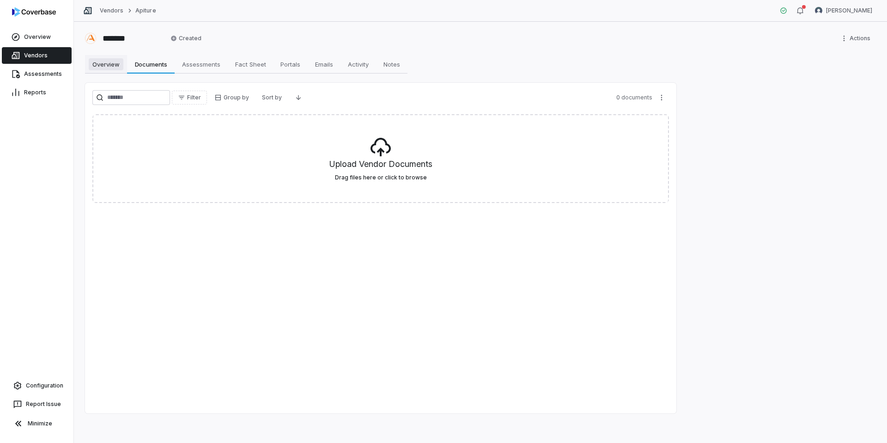
click at [98, 73] on link "Overview Overview" at bounding box center [106, 64] width 42 height 18
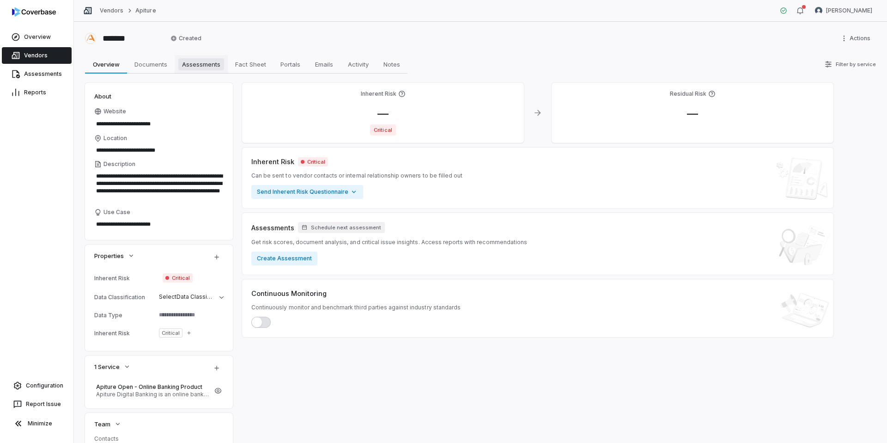
click at [212, 58] on span "Assessments" at bounding box center [201, 64] width 46 height 12
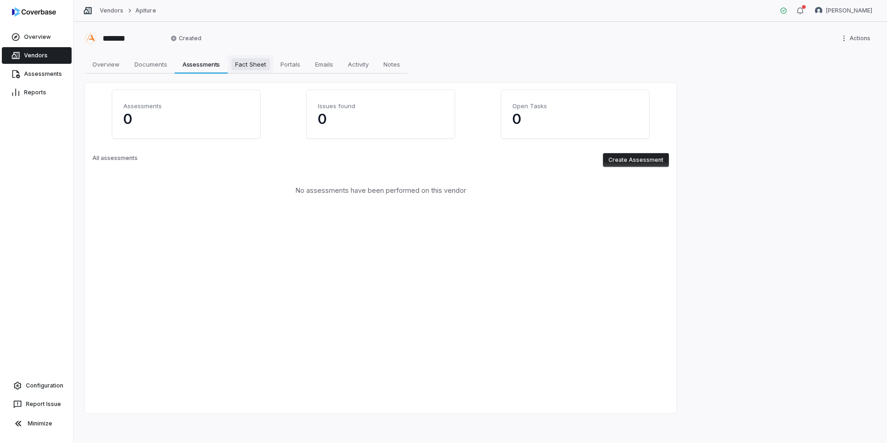
click at [247, 57] on link "Fact Sheet Fact Sheet" at bounding box center [250, 64] width 45 height 18
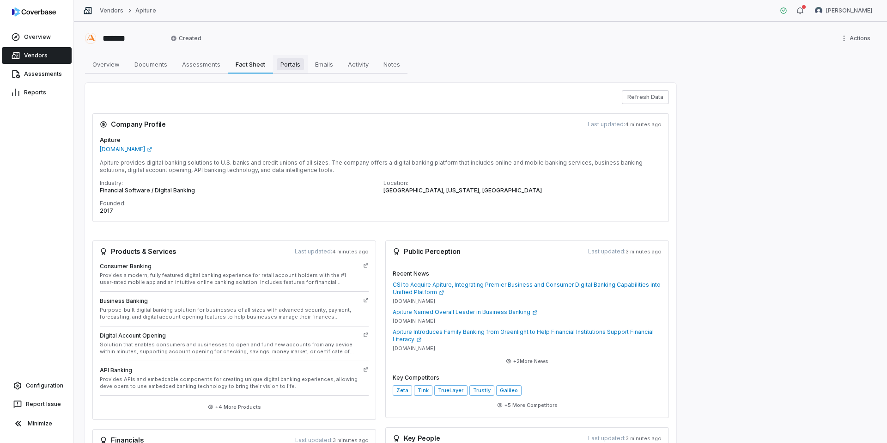
click at [295, 58] on span "Portals" at bounding box center [290, 64] width 27 height 12
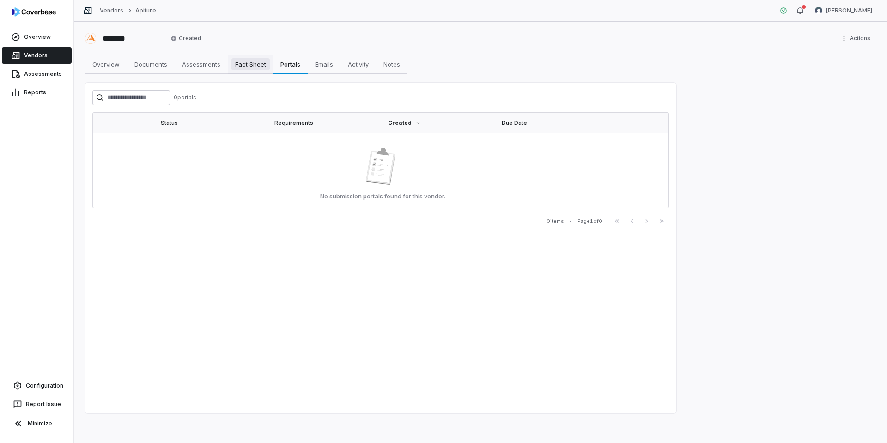
click at [243, 62] on span "Fact Sheet" at bounding box center [250, 64] width 38 height 12
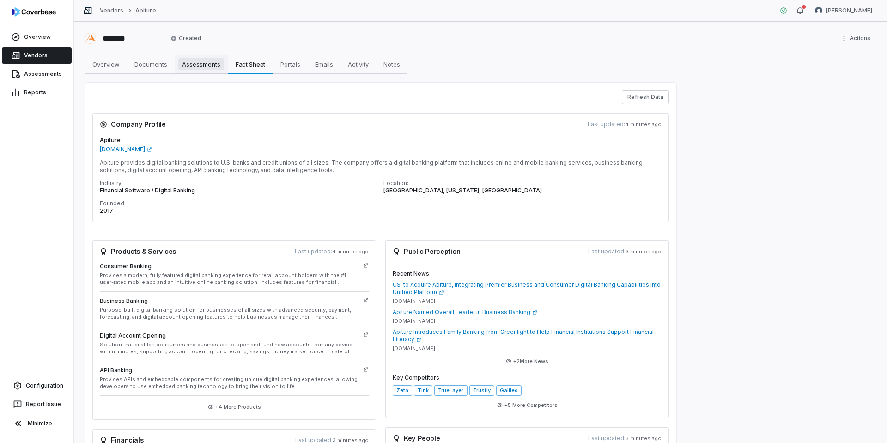
click at [192, 62] on span "Assessments" at bounding box center [201, 64] width 46 height 12
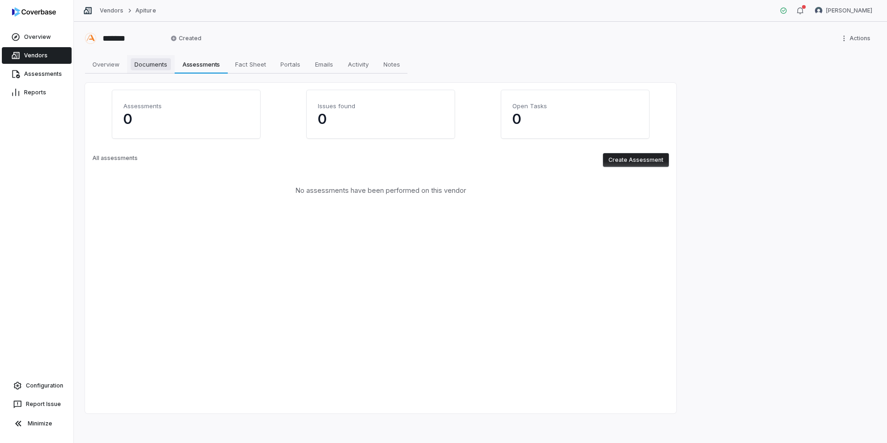
click at [140, 62] on span "Documents" at bounding box center [151, 64] width 40 height 12
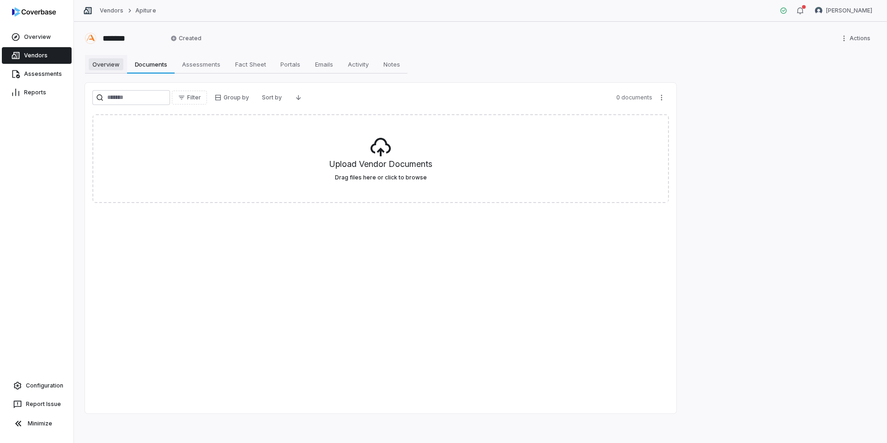
click at [120, 61] on span "Overview" at bounding box center [106, 64] width 35 height 12
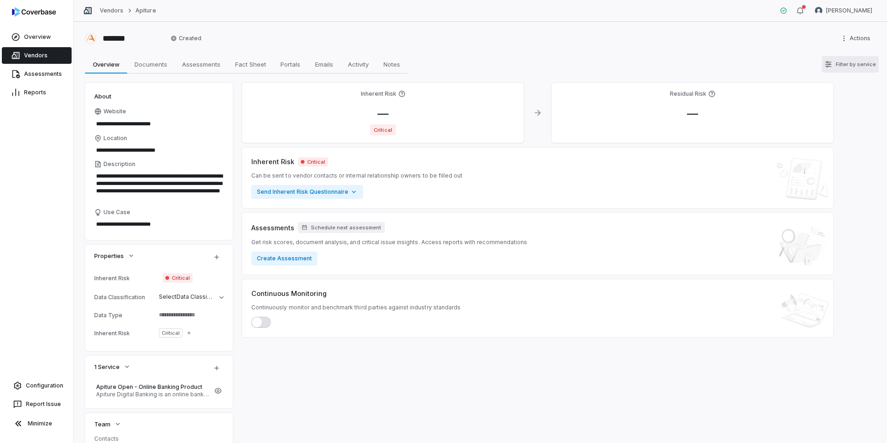
click at [792, 69] on html "**********" at bounding box center [443, 221] width 887 height 443
click at [792, 39] on html "**********" at bounding box center [443, 221] width 887 height 443
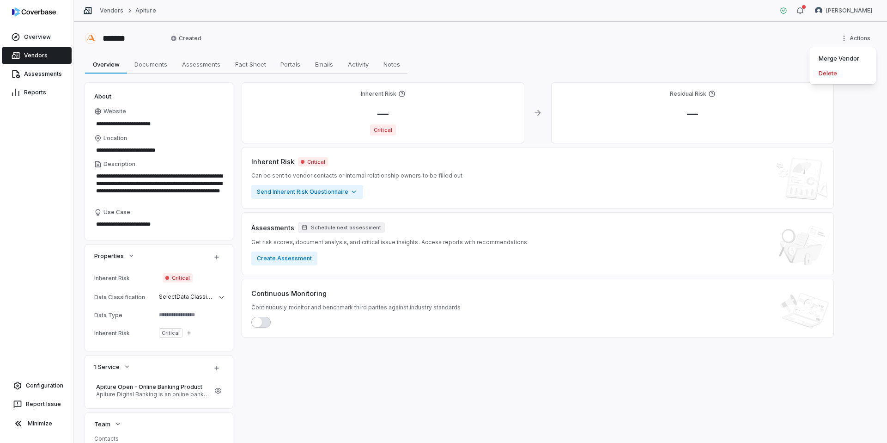
click at [773, 52] on html "**********" at bounding box center [443, 221] width 887 height 443
click at [44, 58] on link "Vendors" at bounding box center [37, 55] width 70 height 17
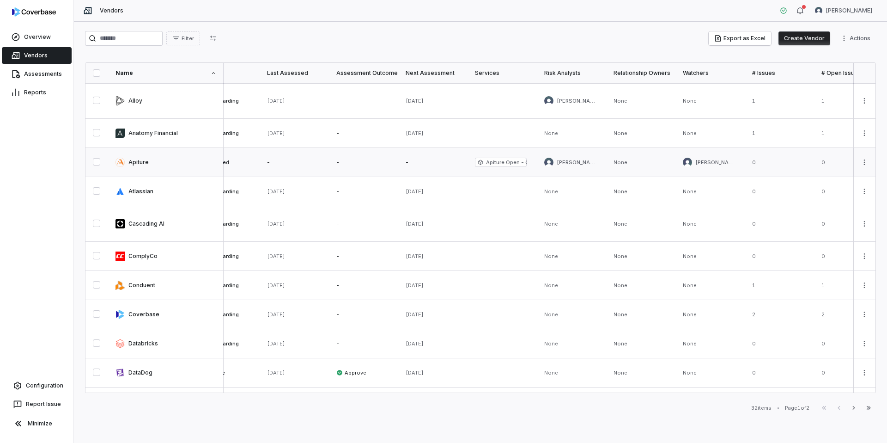
scroll to position [0, 618]
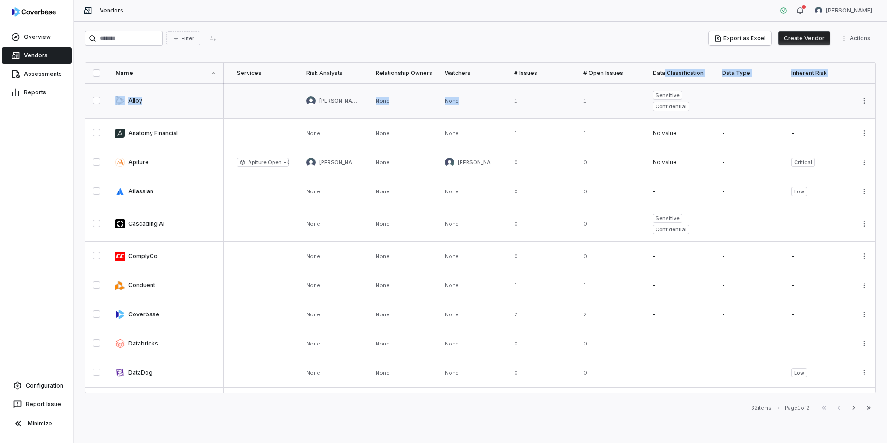
drag, startPoint x: 666, startPoint y: 69, endPoint x: 571, endPoint y: 97, distance: 99.1
click at [570, 97] on table "Name Tags Date Added Inherent Risk Residual Risk Status Last Assessed Assessmen…" at bounding box center [172, 450] width 1408 height 774
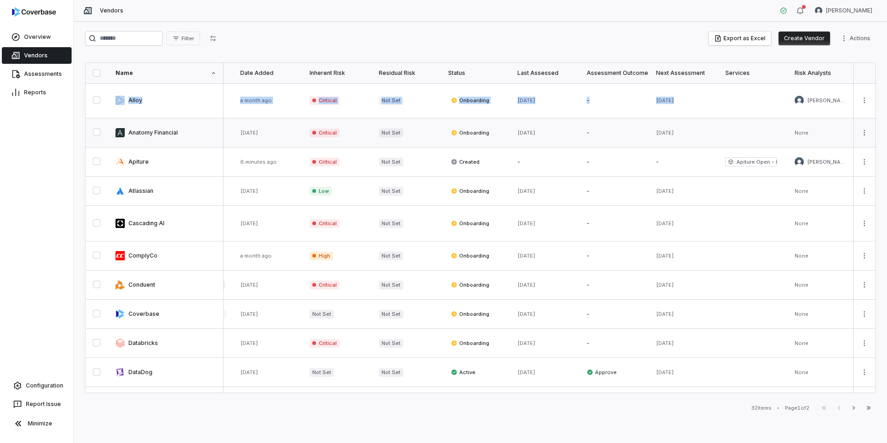
scroll to position [0, 205]
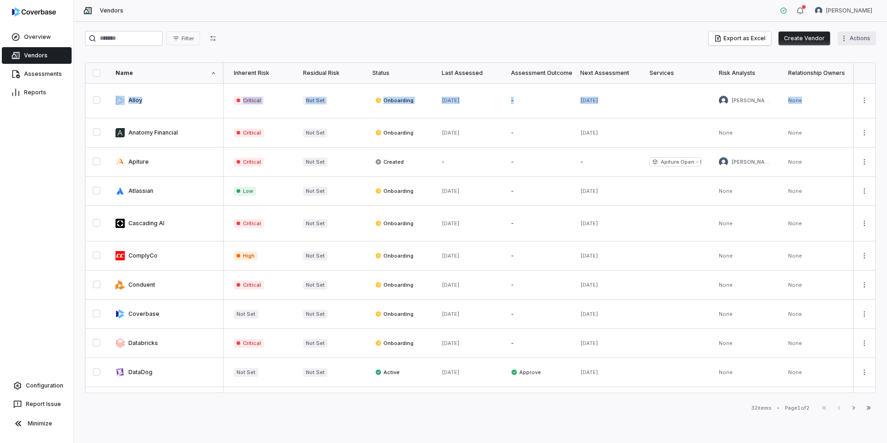
click at [792, 37] on html "Overview Vendors Assessments Reports Configuration Report Issue Minimize Vendor…" at bounding box center [443, 221] width 887 height 443
click at [383, 71] on html "Overview Vendors Assessments Reports Configuration Report Issue Minimize Vendor…" at bounding box center [443, 221] width 887 height 443
click at [217, 37] on icon "button" at bounding box center [212, 38] width 7 height 7
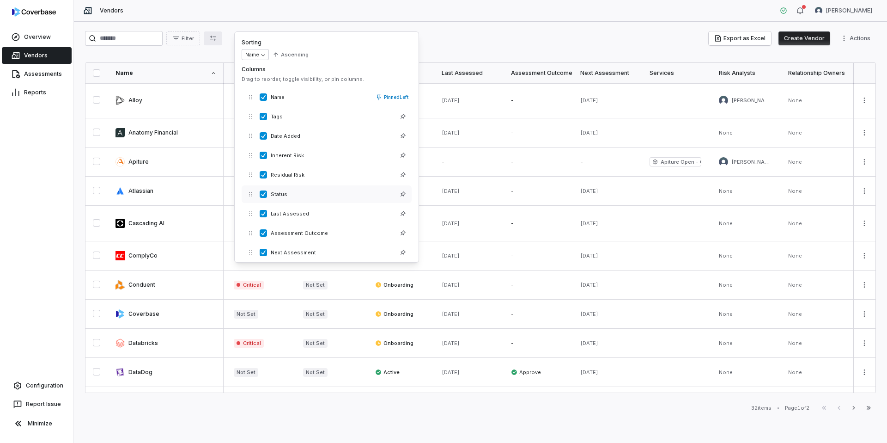
click at [265, 194] on button "button" at bounding box center [263, 193] width 7 height 7
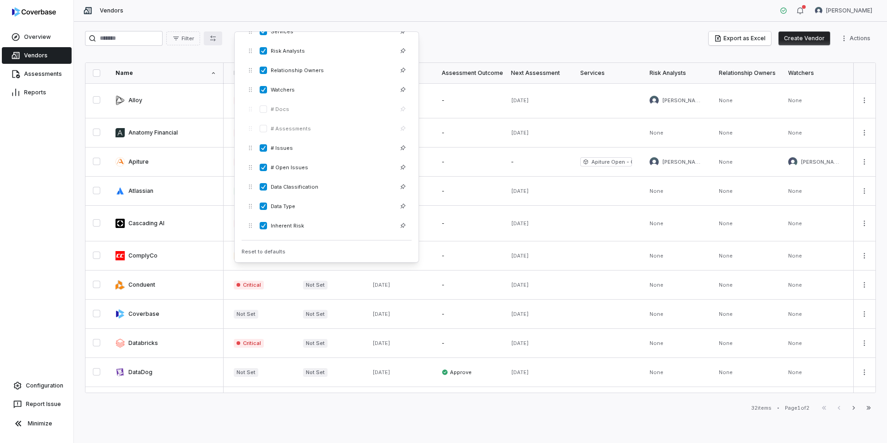
scroll to position [242, 0]
click at [263, 225] on button "button" at bounding box center [263, 223] width 7 height 7
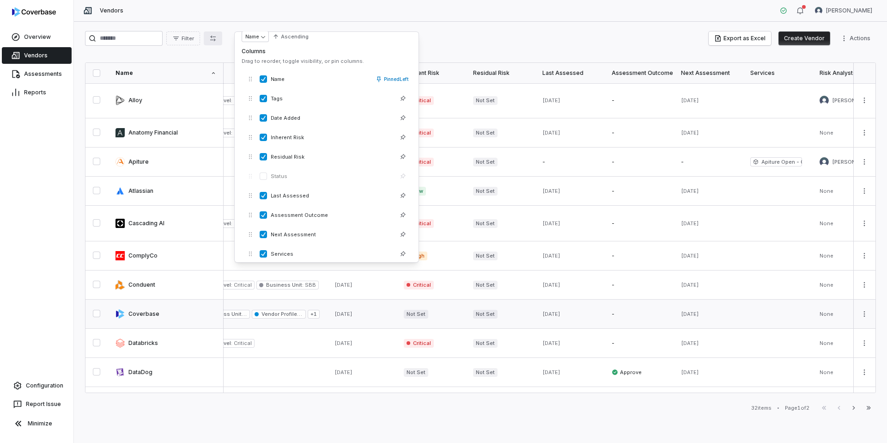
scroll to position [0, 0]
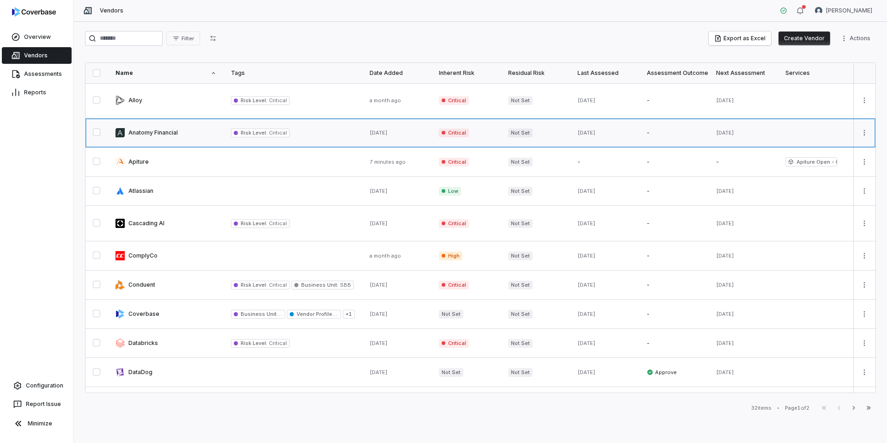
click at [535, 146] on link at bounding box center [535, 132] width 69 height 29
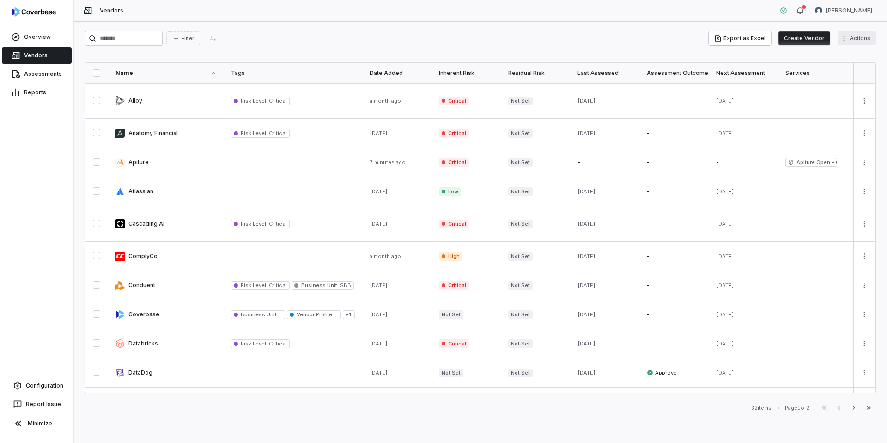
click at [792, 42] on html "Overview Vendors Assessments Reports Configuration Report Issue Minimize Vendor…" at bounding box center [443, 221] width 887 height 443
click at [224, 44] on html "Overview Vendors Assessments Reports Configuration Report Issue Minimize Vendor…" at bounding box center [443, 221] width 887 height 443
click at [217, 40] on icon "button" at bounding box center [212, 38] width 7 height 7
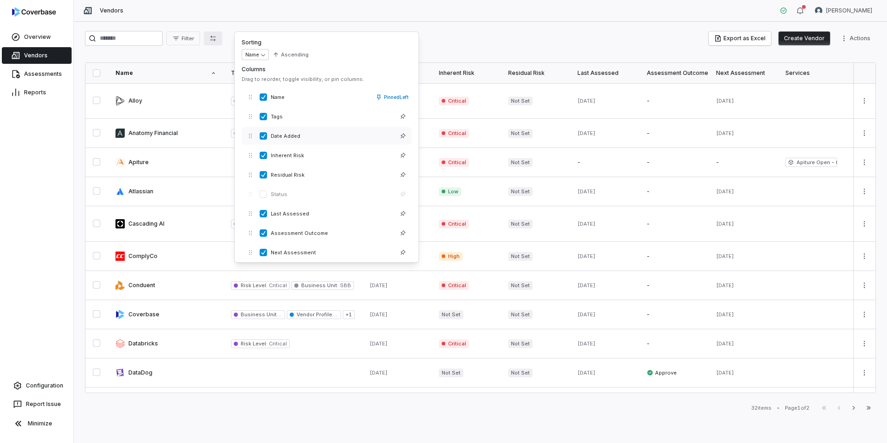
click at [264, 139] on button "button" at bounding box center [263, 135] width 7 height 7
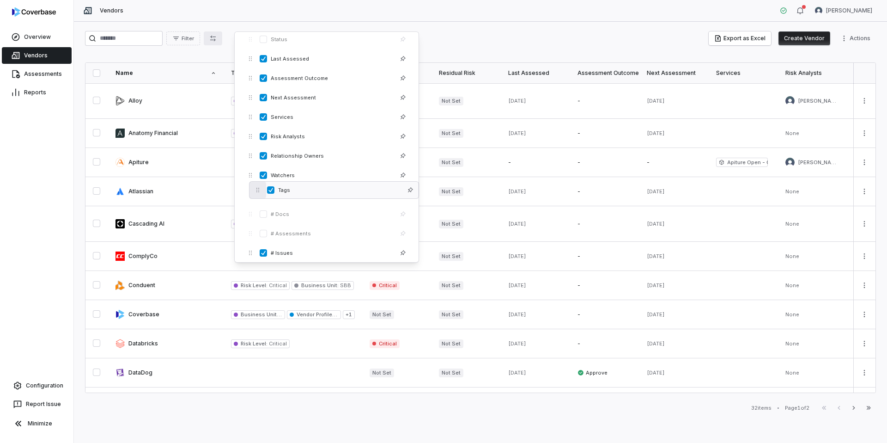
drag, startPoint x: 250, startPoint y: 117, endPoint x: 258, endPoint y: 190, distance: 73.9
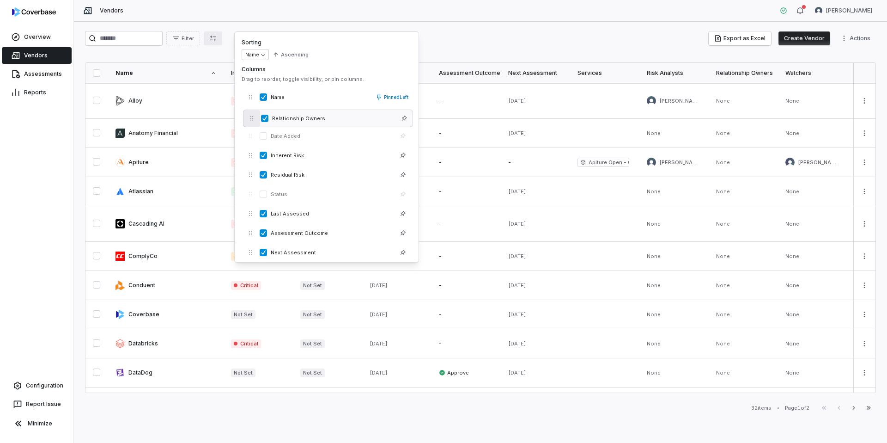
drag, startPoint x: 253, startPoint y: 194, endPoint x: 255, endPoint y: 119, distance: 74.9
click at [255, 119] on icon "button" at bounding box center [252, 118] width 6 height 6
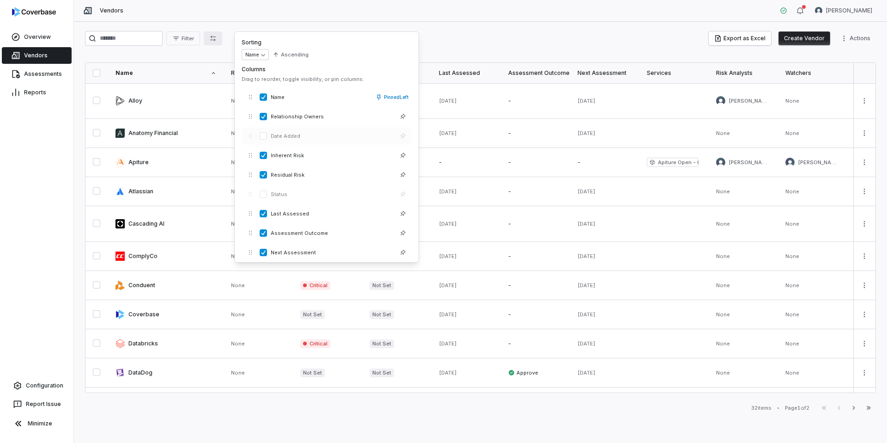
drag, startPoint x: 250, startPoint y: 134, endPoint x: 250, endPoint y: 140, distance: 6.0
click at [250, 140] on div "Date Added" at bounding box center [327, 136] width 170 height 18
drag, startPoint x: 255, startPoint y: 159, endPoint x: 254, endPoint y: 137, distance: 21.7
click at [254, 137] on button "button" at bounding box center [250, 135] width 17 height 17
drag, startPoint x: 254, startPoint y: 175, endPoint x: 254, endPoint y: 149, distance: 26.3
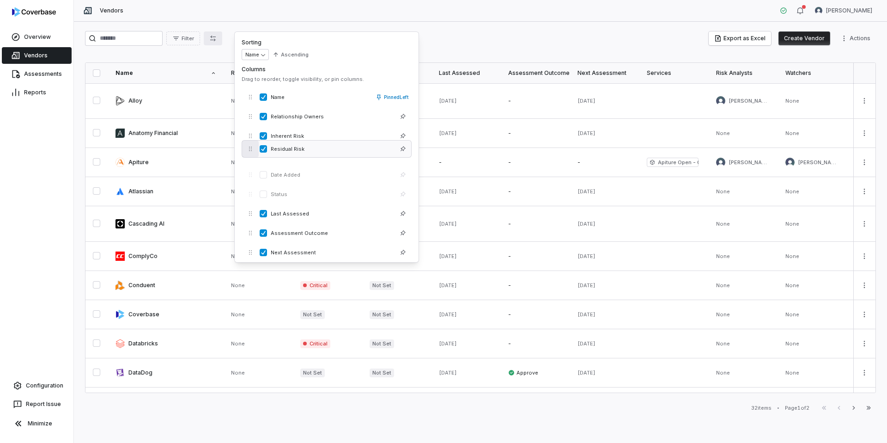
click at [254, 149] on button "button" at bounding box center [250, 148] width 17 height 17
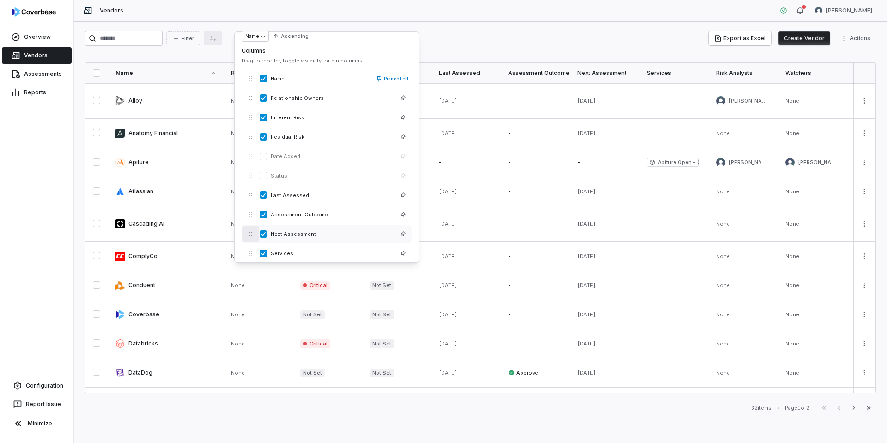
scroll to position [39, 0]
drag, startPoint x: 251, startPoint y: 238, endPoint x: 259, endPoint y: 84, distance: 154.5
click at [259, 84] on button "button" at bounding box center [258, 78] width 17 height 17
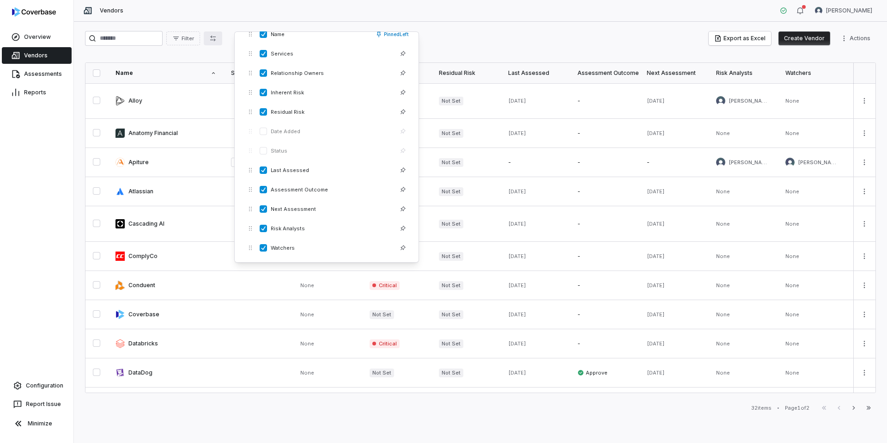
scroll to position [0, 0]
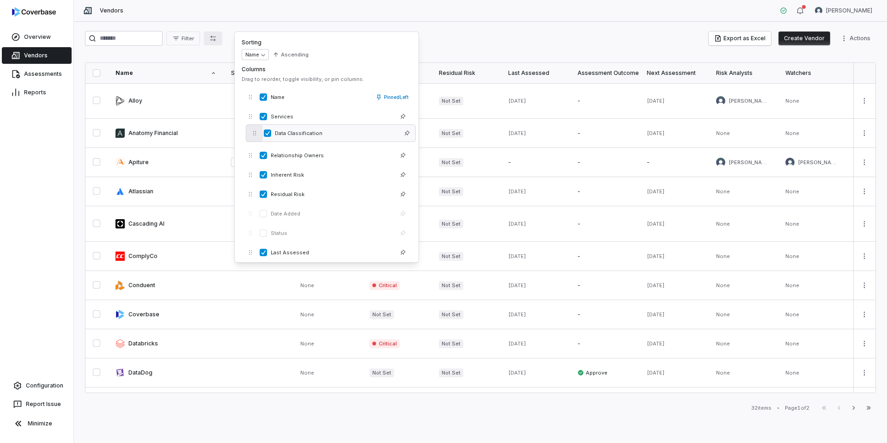
drag, startPoint x: 249, startPoint y: 205, endPoint x: 253, endPoint y: 134, distance: 71.3
click at [253, 134] on icon "button" at bounding box center [254, 133] width 6 height 6
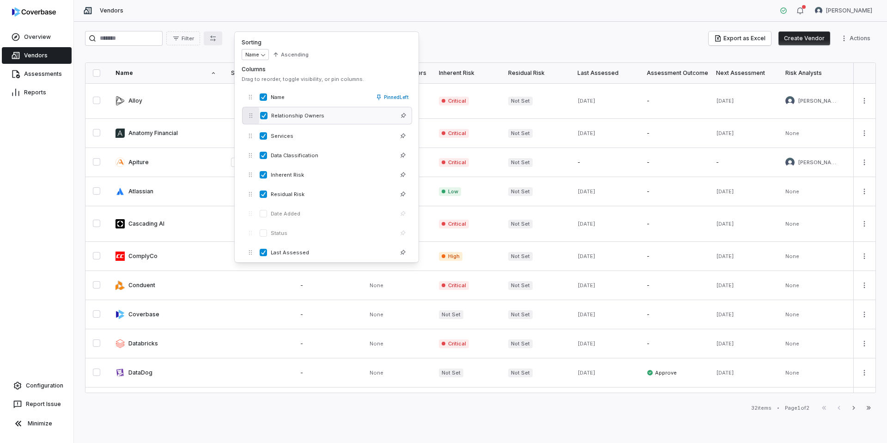
drag, startPoint x: 252, startPoint y: 158, endPoint x: 253, endPoint y: 118, distance: 39.7
click at [253, 118] on icon "button" at bounding box center [251, 115] width 6 height 6
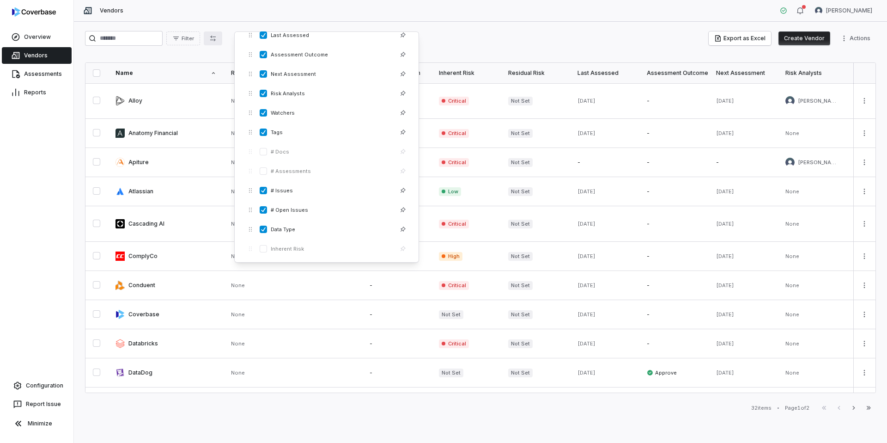
scroll to position [242, 0]
drag, startPoint x: 250, startPoint y: 168, endPoint x: 250, endPoint y: 127, distance: 41.1
click at [250, 127] on icon "button" at bounding box center [250, 125] width 6 height 6
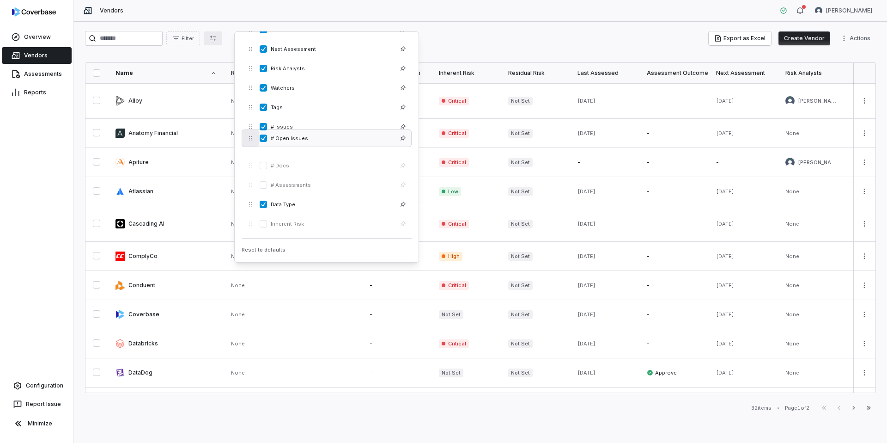
drag, startPoint x: 247, startPoint y: 187, endPoint x: 247, endPoint y: 140, distance: 46.7
click at [247, 140] on icon "button" at bounding box center [250, 138] width 6 height 6
drag, startPoint x: 249, startPoint y: 205, endPoint x: 249, endPoint y: 163, distance: 42.0
click at [249, 163] on icon "button" at bounding box center [250, 162] width 6 height 6
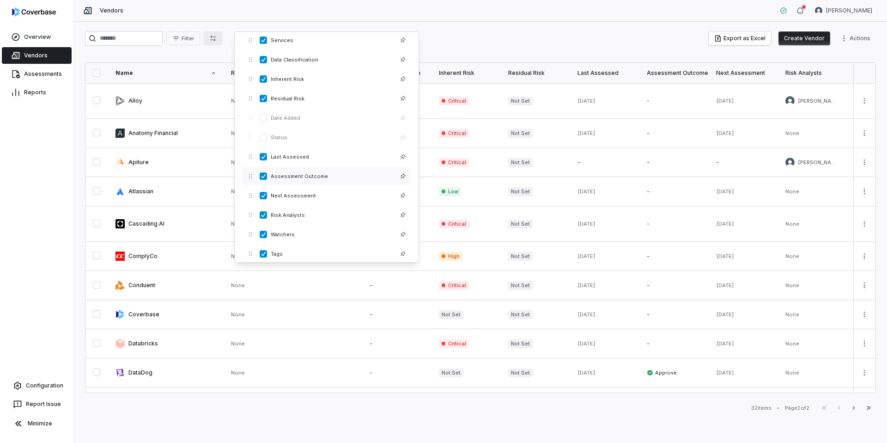
scroll to position [89, 0]
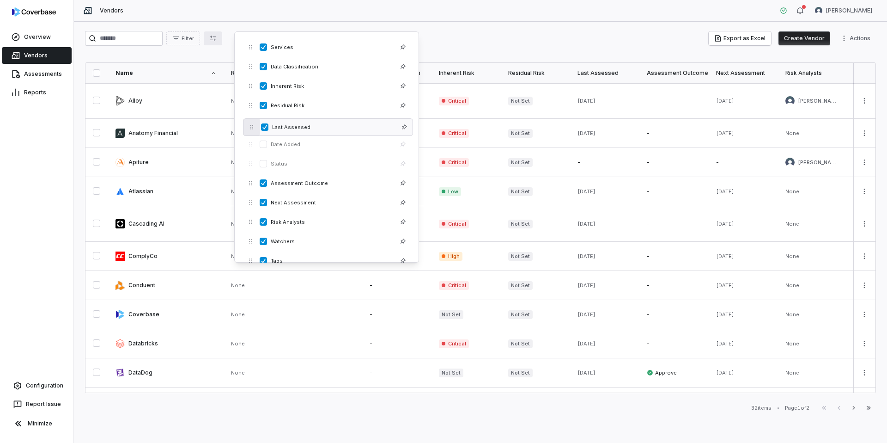
drag, startPoint x: 255, startPoint y: 165, endPoint x: 256, endPoint y: 129, distance: 36.6
click at [256, 129] on button "button" at bounding box center [252, 127] width 17 height 17
drag, startPoint x: 255, startPoint y: 185, endPoint x: 255, endPoint y: 144, distance: 41.1
click at [255, 144] on button "button" at bounding box center [251, 142] width 17 height 17
drag, startPoint x: 253, startPoint y: 207, endPoint x: 254, endPoint y: 165, distance: 42.1
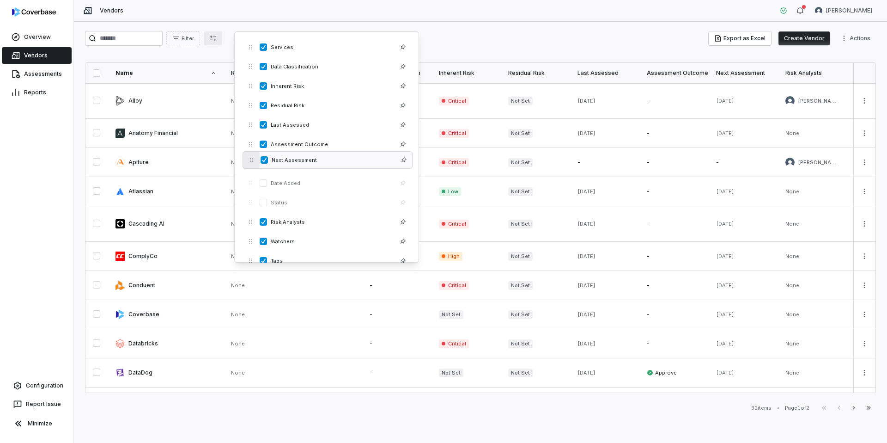
click at [254, 165] on button "button" at bounding box center [251, 160] width 17 height 17
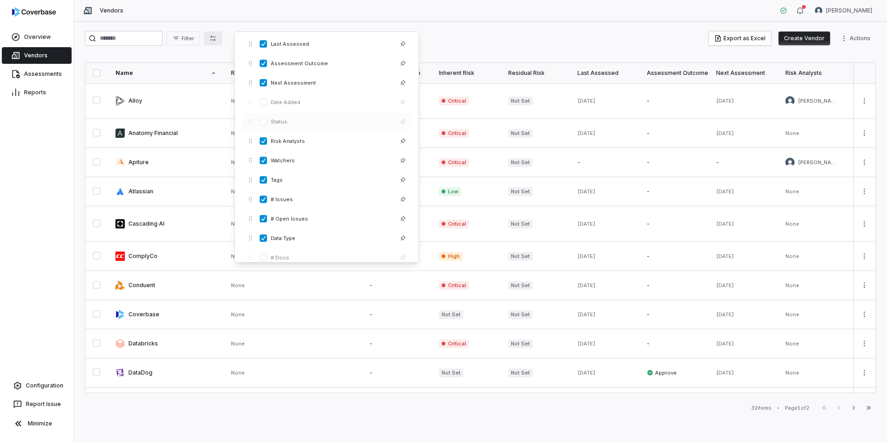
scroll to position [177, 0]
drag, startPoint x: 251, startPoint y: 137, endPoint x: 250, endPoint y: 100, distance: 37.0
click at [250, 100] on button "button" at bounding box center [250, 97] width 17 height 17
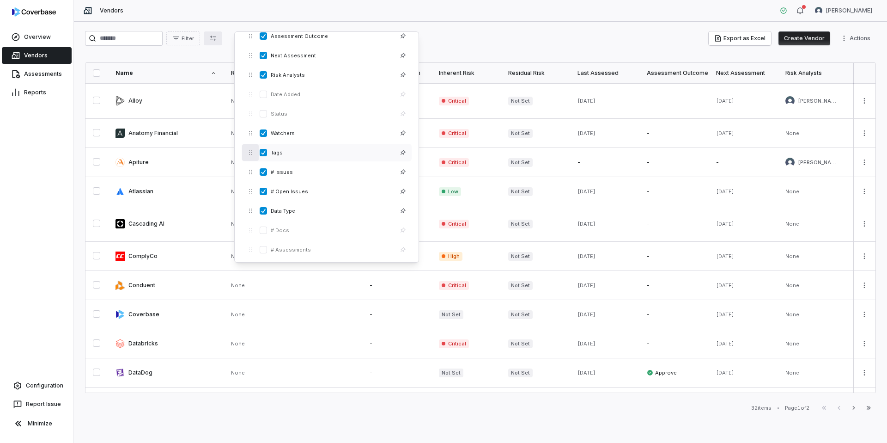
scroll to position [190, 0]
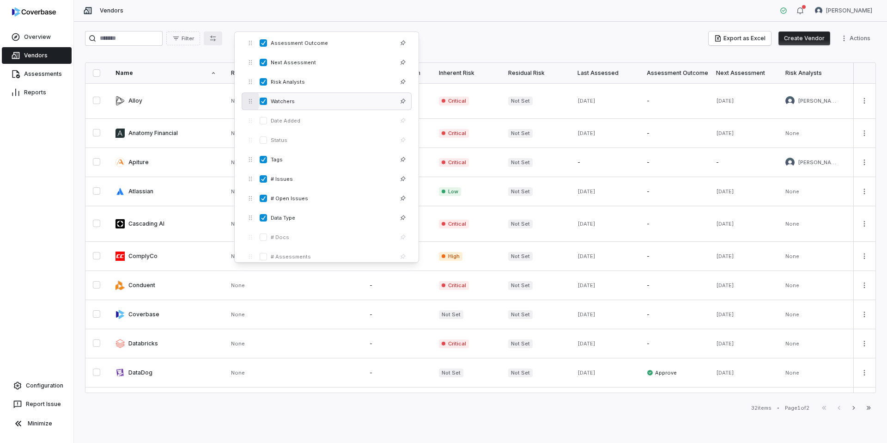
drag, startPoint x: 250, startPoint y: 142, endPoint x: 250, endPoint y: 104, distance: 38.8
click at [250, 104] on icon "button" at bounding box center [250, 101] width 6 height 6
drag, startPoint x: 251, startPoint y: 165, endPoint x: 251, endPoint y: 125, distance: 40.2
click at [251, 125] on button "button" at bounding box center [249, 117] width 17 height 17
click at [265, 219] on button "button" at bounding box center [263, 217] width 7 height 7
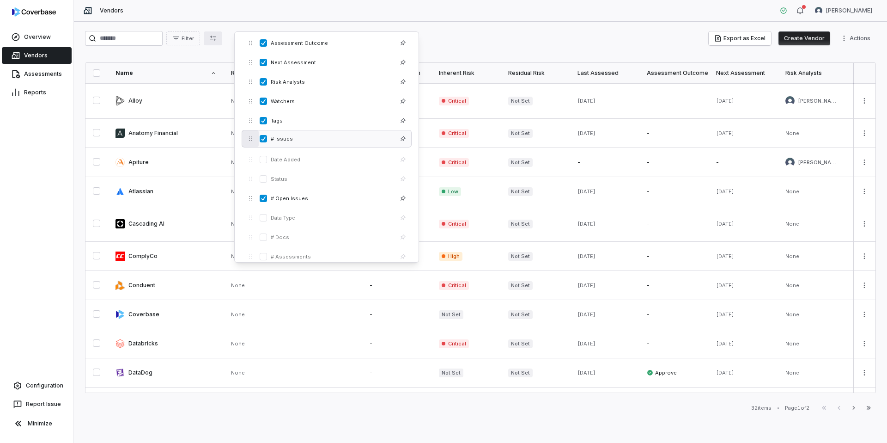
drag, startPoint x: 248, startPoint y: 178, endPoint x: 248, endPoint y: 137, distance: 40.7
click at [248, 137] on icon "button" at bounding box center [250, 138] width 6 height 6
drag, startPoint x: 251, startPoint y: 196, endPoint x: 250, endPoint y: 152, distance: 43.9
click at [250, 152] on icon "button" at bounding box center [250, 152] width 6 height 6
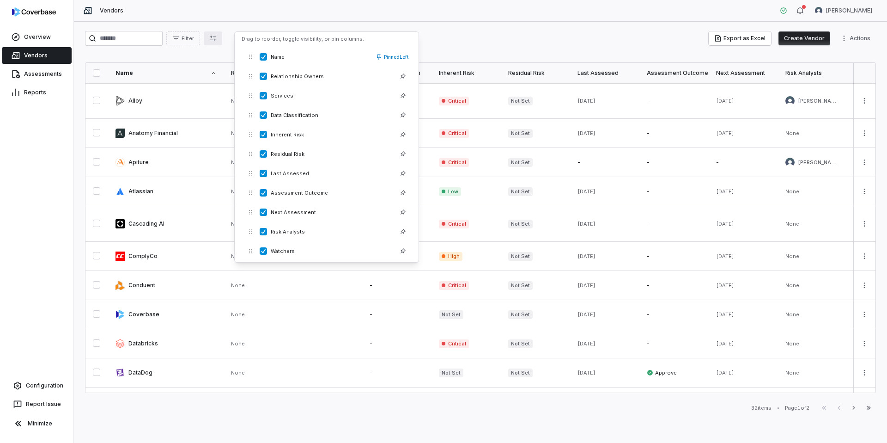
scroll to position [0, 0]
click at [467, 37] on div "Filter Export as Excel Create Vendor Actions" at bounding box center [480, 38] width 791 height 15
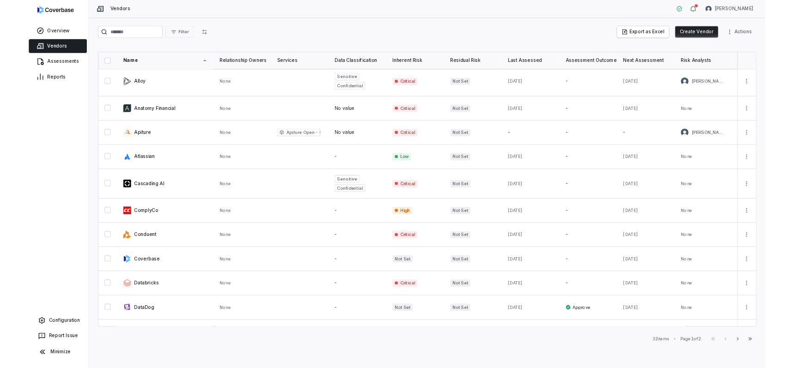
scroll to position [3, 0]
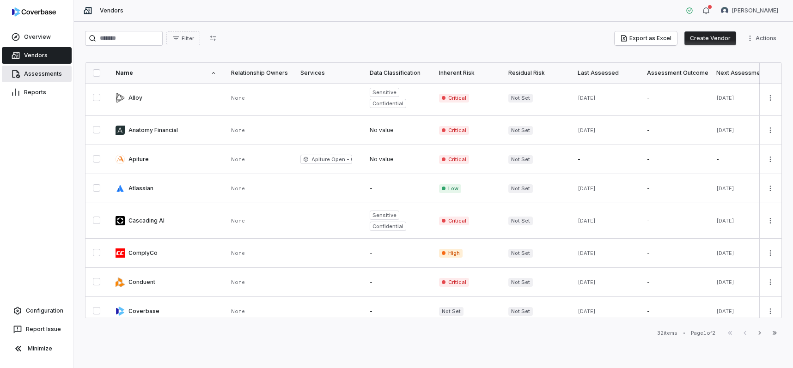
click at [22, 74] on link "Assessments" at bounding box center [37, 74] width 70 height 17
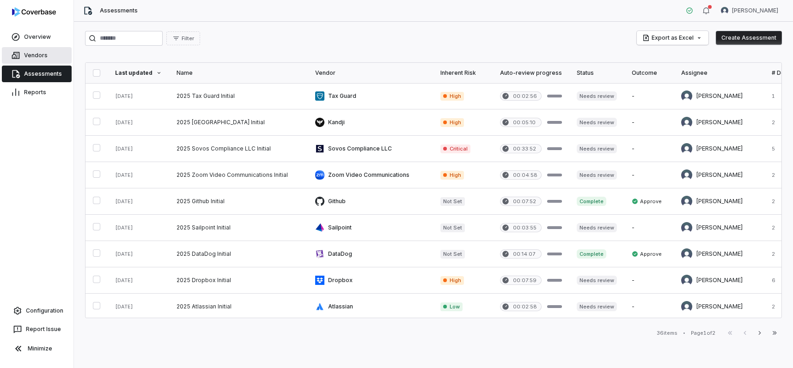
click at [51, 56] on link "Vendors" at bounding box center [37, 55] width 70 height 17
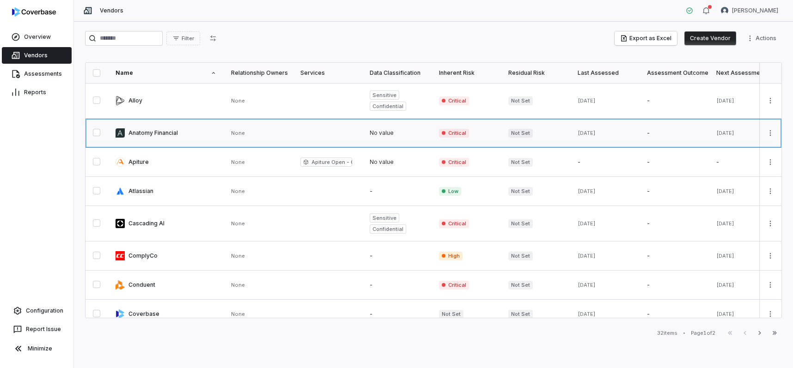
click at [154, 134] on link at bounding box center [166, 133] width 116 height 29
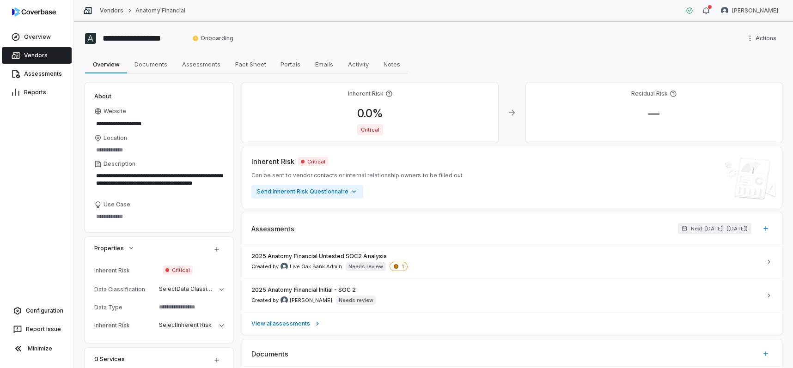
click at [186, 309] on textarea at bounding box center [187, 307] width 65 height 13
click at [189, 307] on textarea at bounding box center [187, 307] width 65 height 13
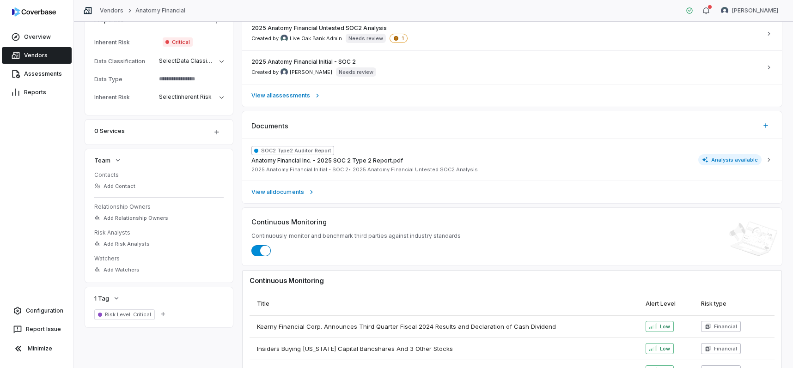
scroll to position [230, 0]
click at [116, 266] on span "Add Watchers" at bounding box center [122, 268] width 36 height 7
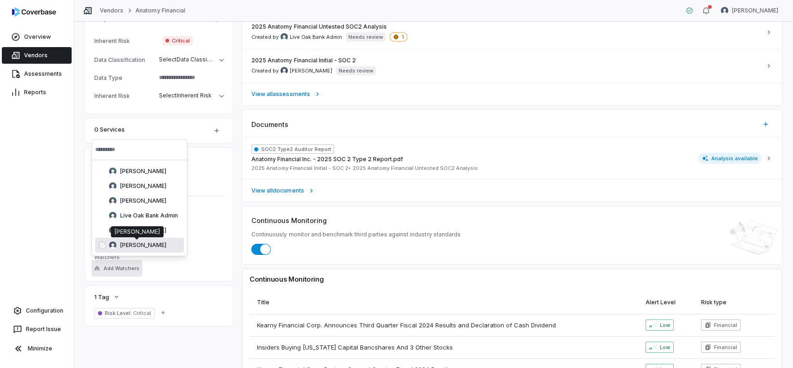
click at [138, 244] on span "[PERSON_NAME]" at bounding box center [143, 245] width 46 height 7
click at [185, 282] on div "**********" at bounding box center [159, 89] width 148 height 473
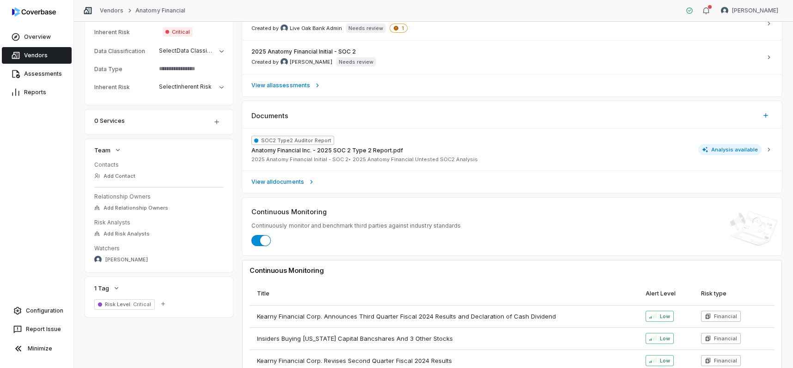
scroll to position [243, 0]
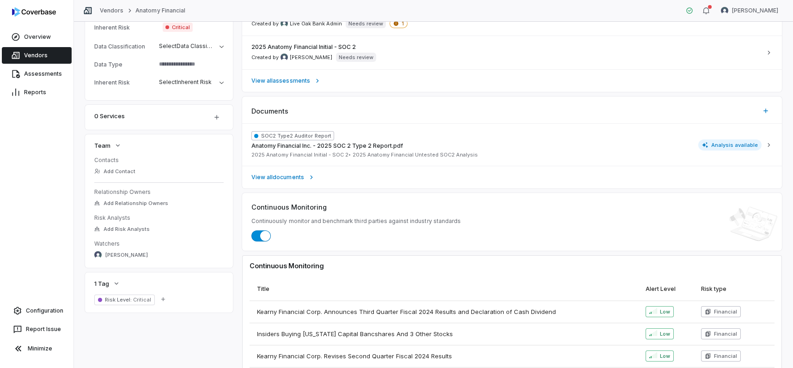
click at [40, 57] on link "Vendors" at bounding box center [37, 55] width 70 height 17
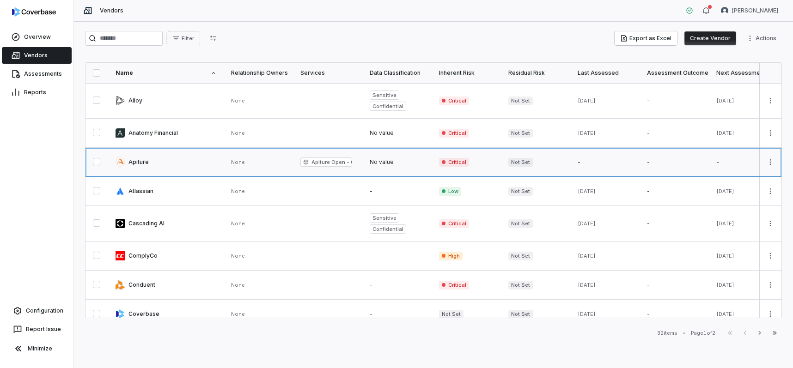
click at [146, 164] on link at bounding box center [166, 162] width 116 height 29
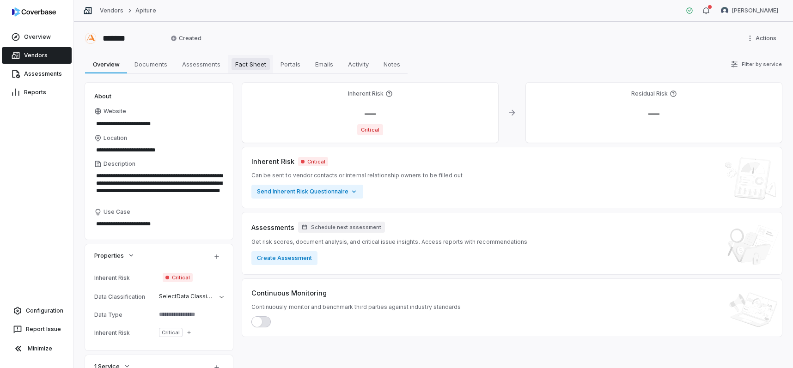
click at [255, 67] on span "Fact Sheet" at bounding box center [250, 64] width 38 height 12
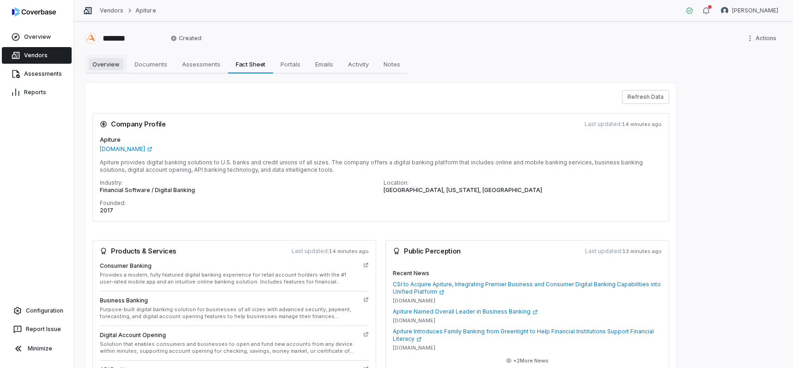
click at [87, 60] on link "Overview Overview" at bounding box center [106, 64] width 42 height 18
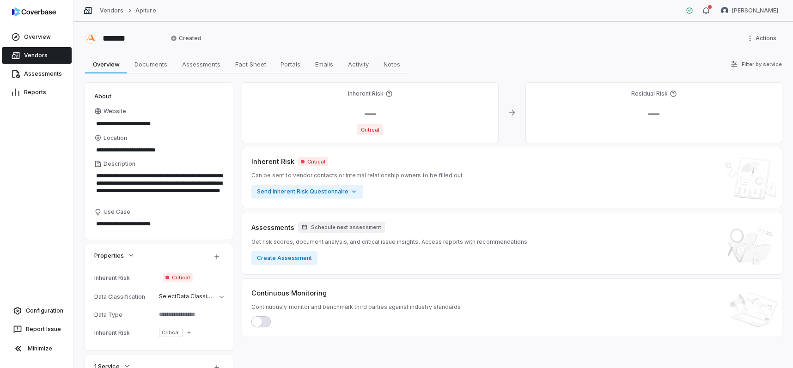
click at [33, 52] on link "Vendors" at bounding box center [37, 55] width 70 height 17
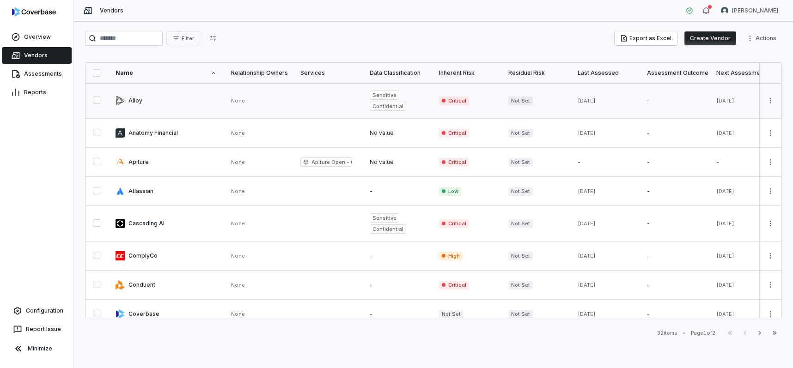
click at [135, 103] on link at bounding box center [166, 100] width 116 height 35
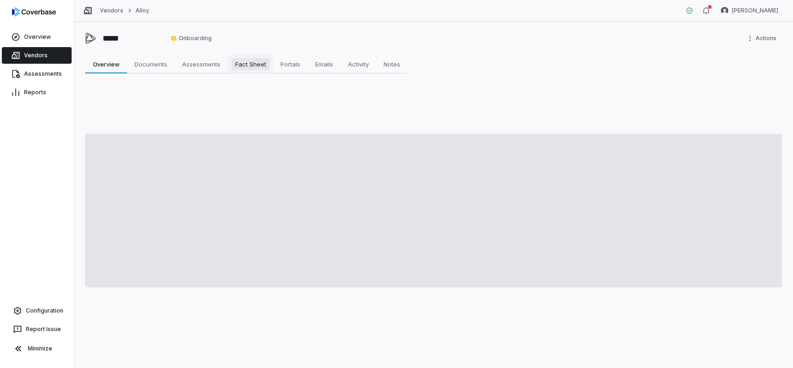
click at [258, 66] on span "Fact Sheet" at bounding box center [250, 64] width 38 height 12
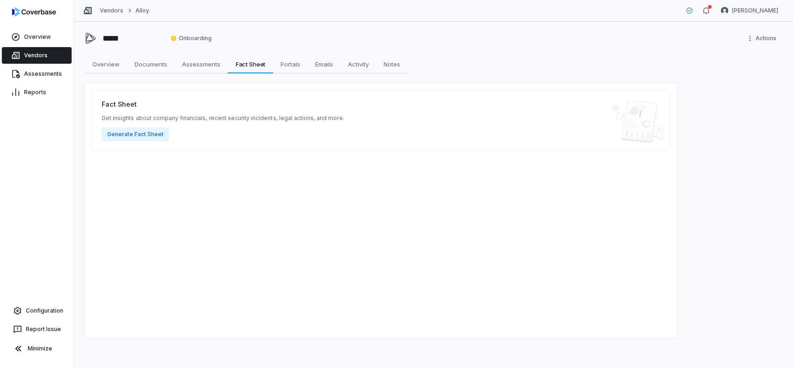
click at [37, 55] on link "Vendors" at bounding box center [37, 55] width 70 height 17
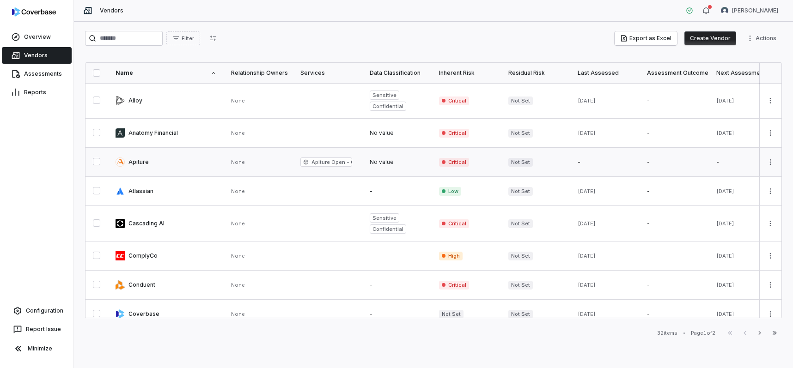
click at [141, 163] on link at bounding box center [166, 162] width 116 height 29
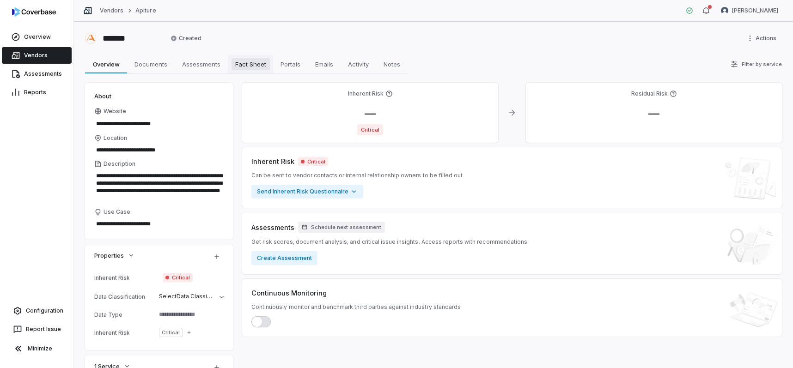
click at [248, 63] on span "Fact Sheet" at bounding box center [250, 64] width 38 height 12
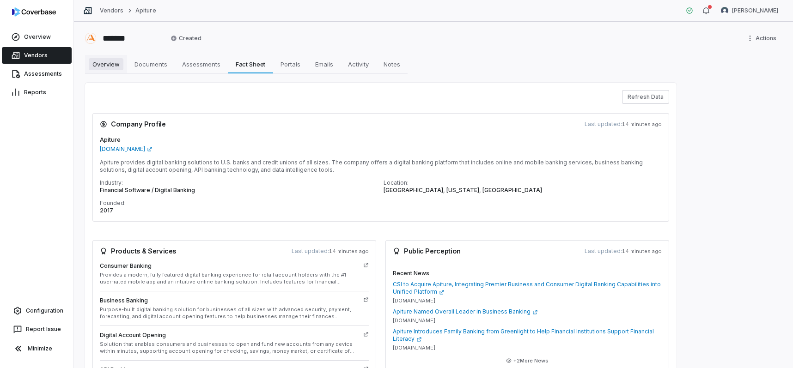
click at [104, 66] on span "Overview" at bounding box center [106, 64] width 35 height 12
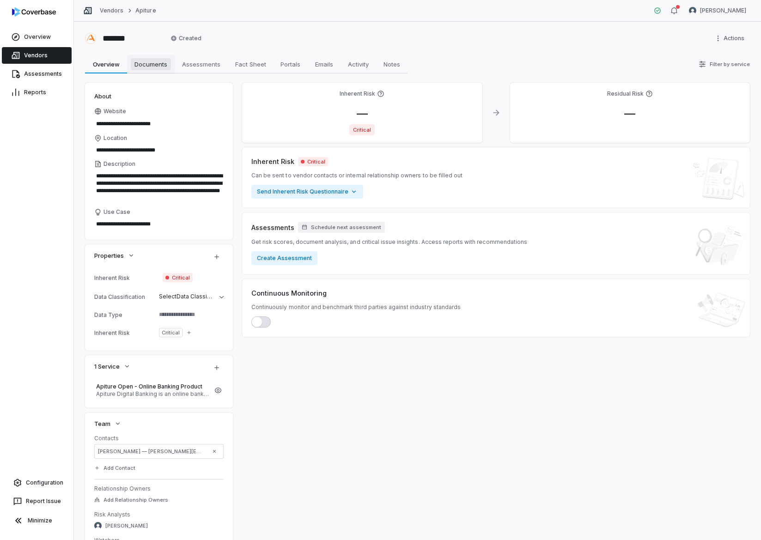
click at [164, 65] on span "Documents" at bounding box center [151, 64] width 40 height 12
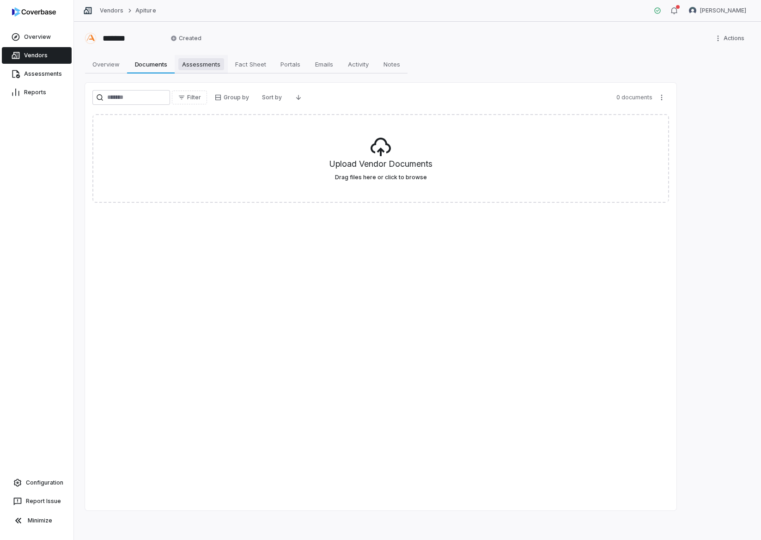
click at [223, 71] on link "Assessments Assessments" at bounding box center [201, 64] width 53 height 18
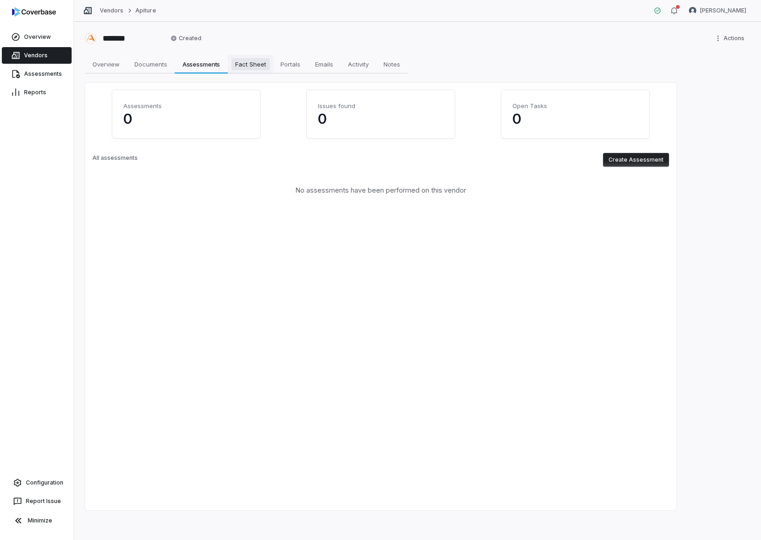
click at [259, 62] on span "Fact Sheet" at bounding box center [250, 64] width 38 height 12
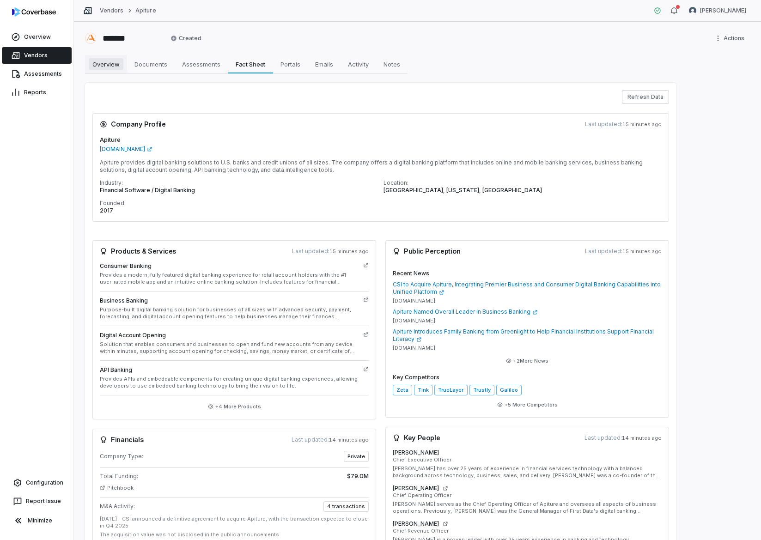
click at [117, 65] on span "Overview" at bounding box center [106, 64] width 35 height 12
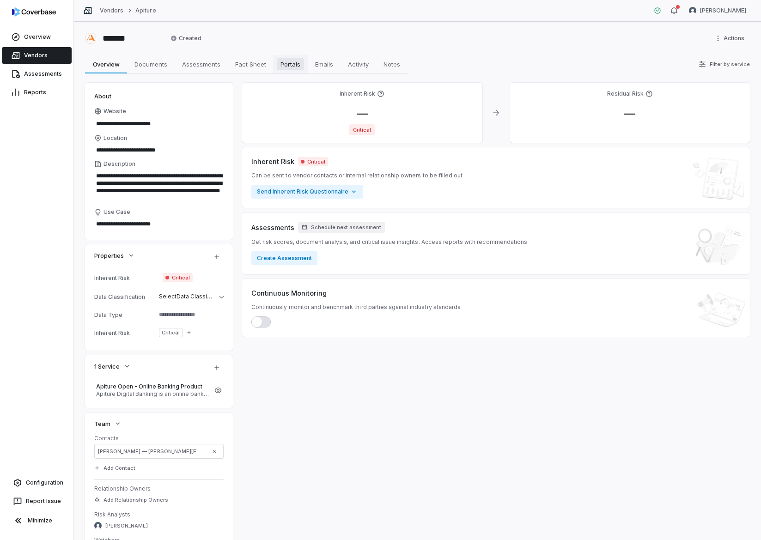
click at [293, 65] on span "Portals" at bounding box center [290, 64] width 27 height 12
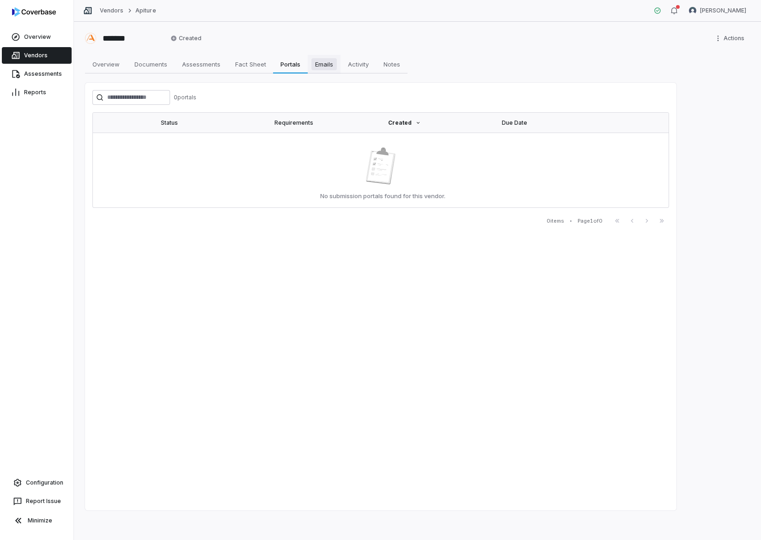
click at [329, 69] on span "Emails" at bounding box center [323, 64] width 25 height 12
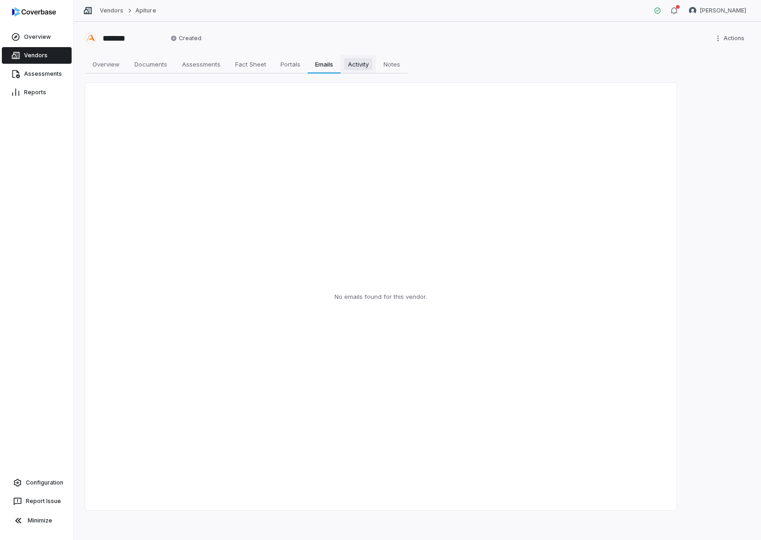
click at [359, 66] on span "Activity" at bounding box center [358, 64] width 28 height 12
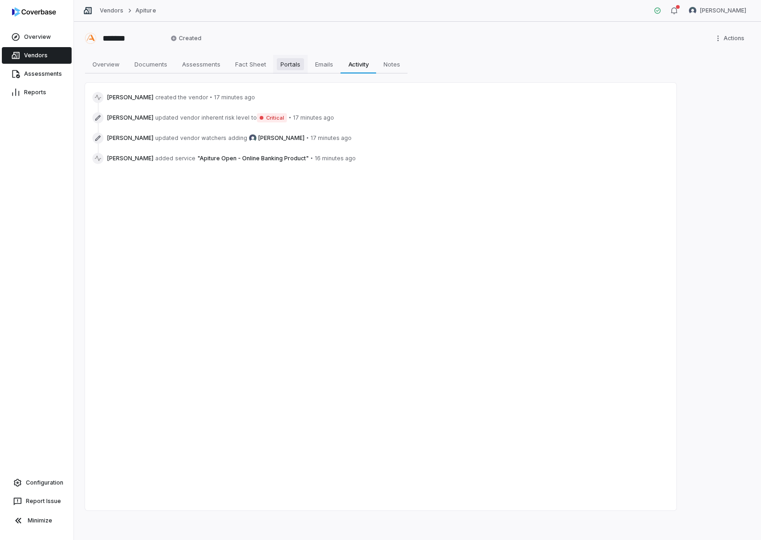
click at [299, 67] on span "Portals" at bounding box center [290, 64] width 27 height 12
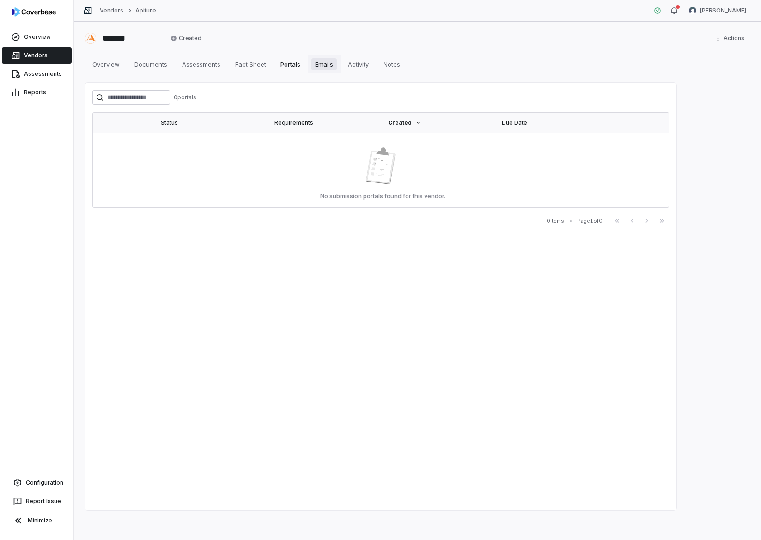
click at [332, 68] on span "Emails" at bounding box center [323, 64] width 25 height 12
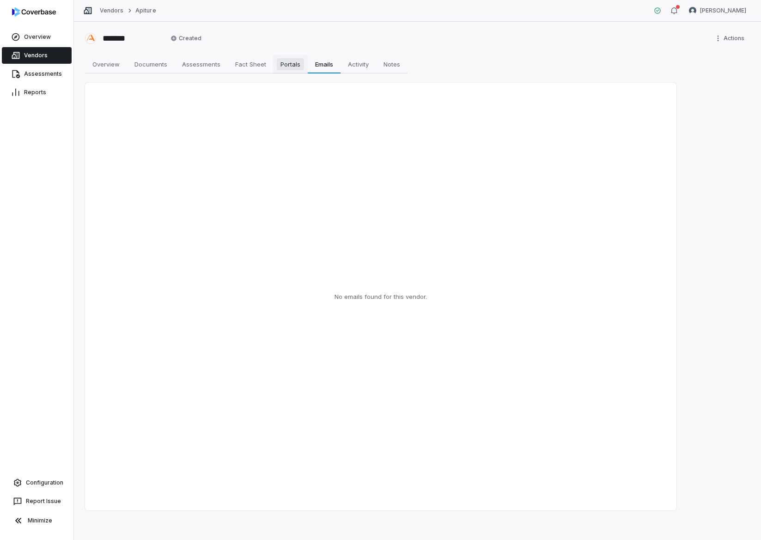
click at [293, 64] on span "Portals" at bounding box center [290, 64] width 27 height 12
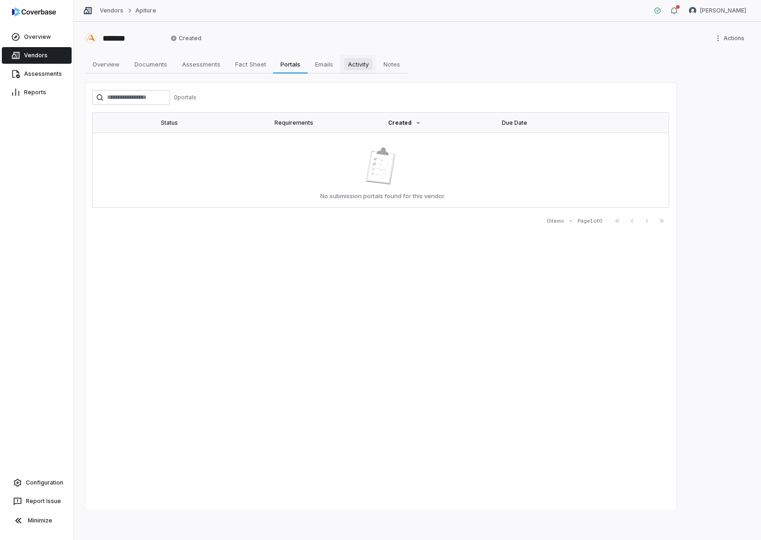
click at [371, 64] on span "Activity" at bounding box center [358, 64] width 28 height 12
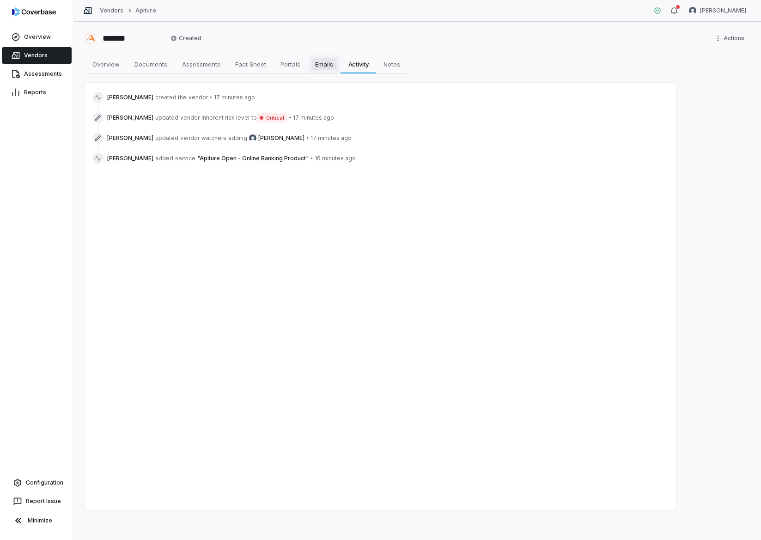
click at [322, 65] on span "Emails" at bounding box center [323, 64] width 25 height 12
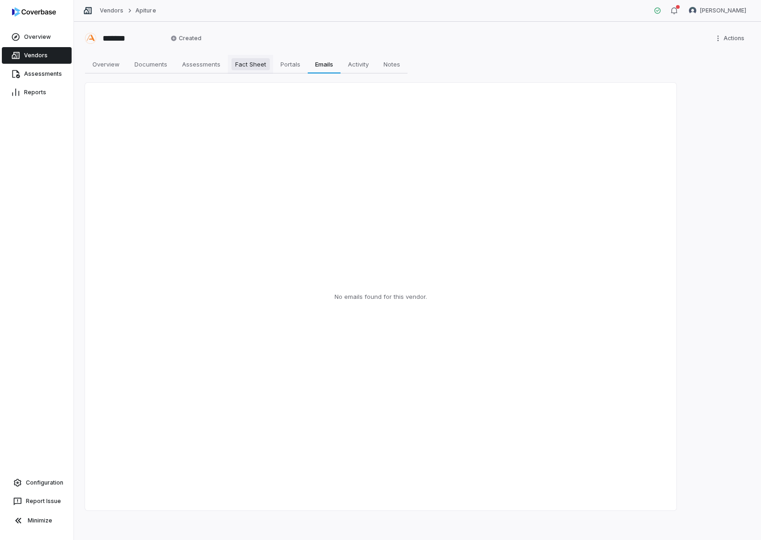
click at [253, 61] on span "Fact Sheet" at bounding box center [250, 64] width 38 height 12
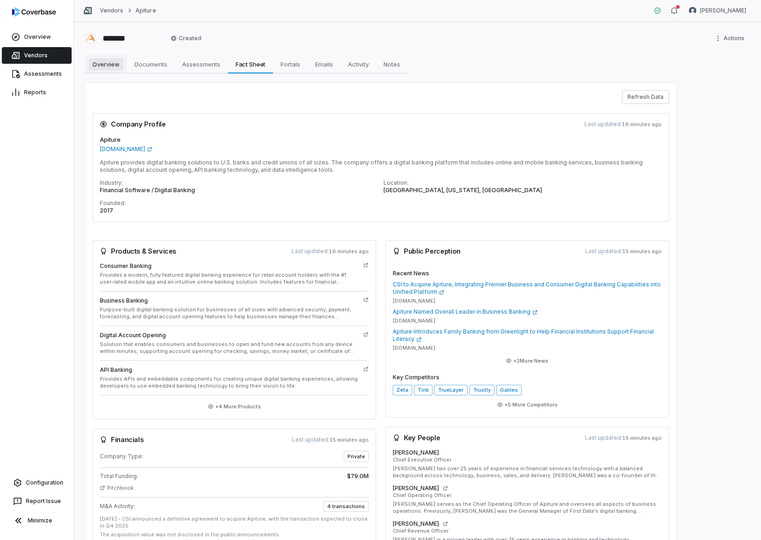
click at [102, 61] on span "Overview" at bounding box center [106, 64] width 35 height 12
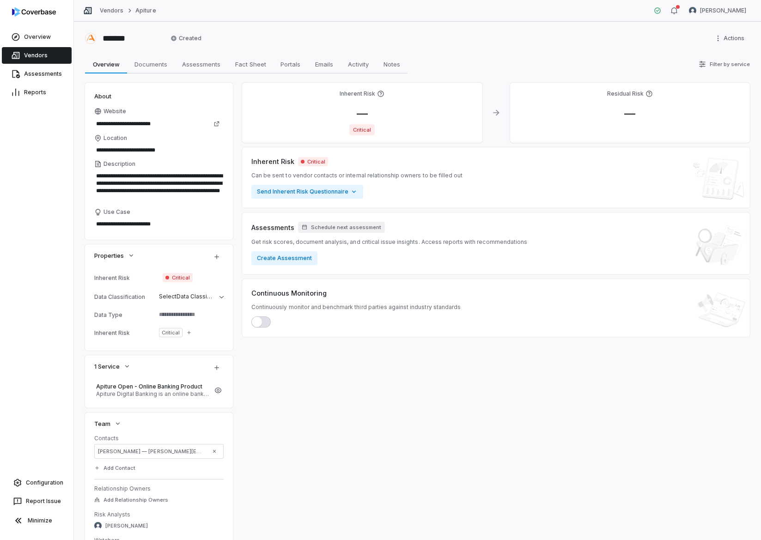
click at [123, 212] on span "Use Case" at bounding box center [117, 211] width 27 height 7
click at [123, 218] on textarea "**********" at bounding box center [158, 224] width 129 height 13
click at [125, 211] on span "Use Case" at bounding box center [117, 211] width 27 height 7
click at [125, 218] on textarea "**********" at bounding box center [158, 224] width 129 height 13
click at [127, 211] on span "Use Case" at bounding box center [117, 211] width 27 height 7
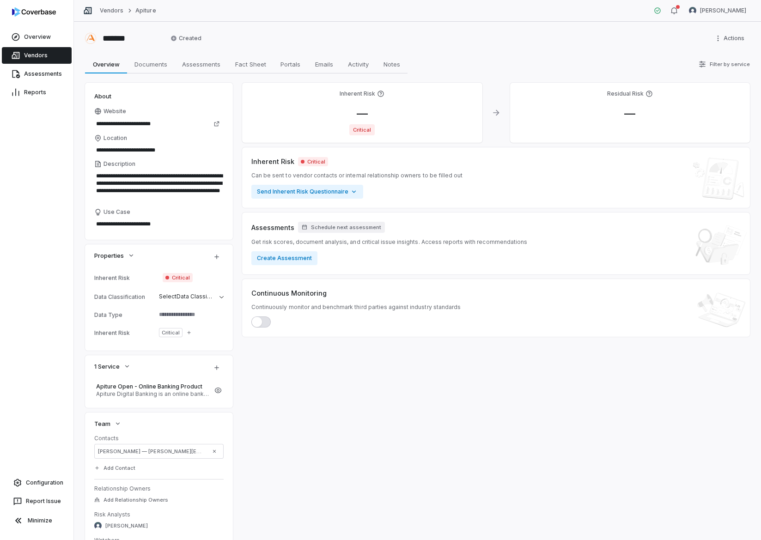
click at [127, 218] on textarea "**********" at bounding box center [158, 224] width 129 height 13
click at [40, 57] on link "Vendors" at bounding box center [37, 55] width 70 height 17
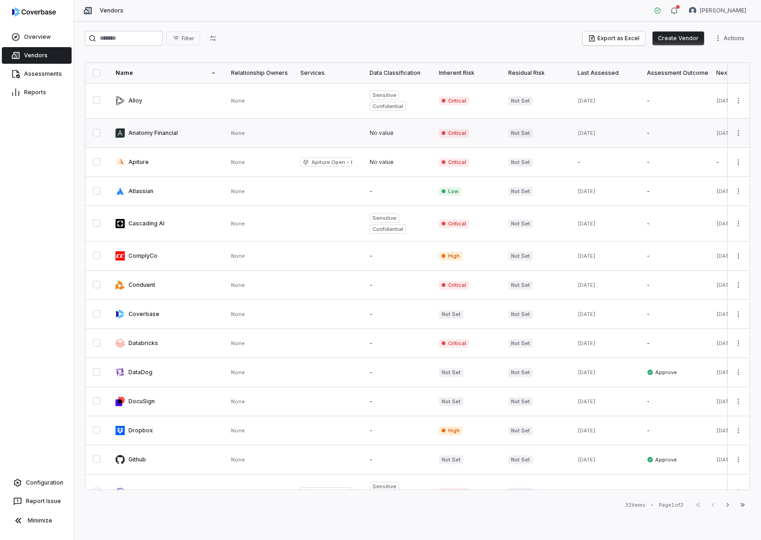
click at [152, 138] on link at bounding box center [166, 133] width 116 height 29
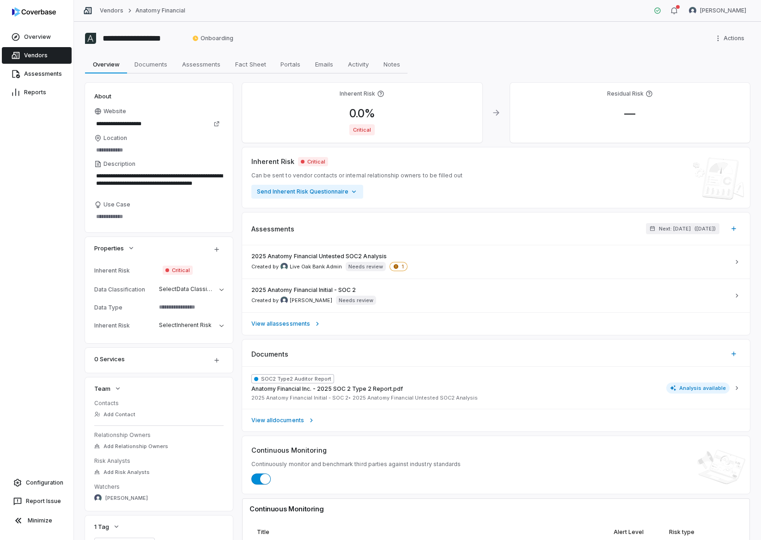
click at [122, 207] on span "Use Case" at bounding box center [117, 204] width 27 height 7
click at [122, 210] on textarea "Use Case" at bounding box center [158, 216] width 129 height 13
click at [54, 58] on link "Vendors" at bounding box center [37, 55] width 70 height 17
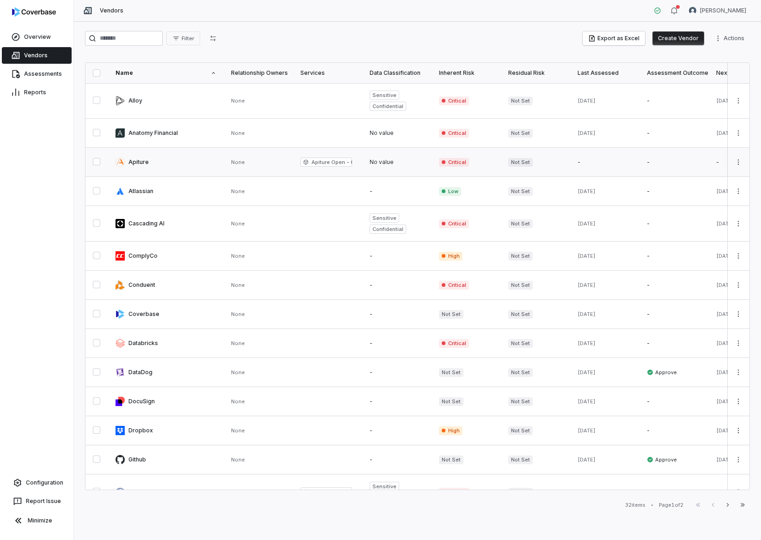
click at [145, 166] on link at bounding box center [166, 162] width 116 height 29
type textarea "*"
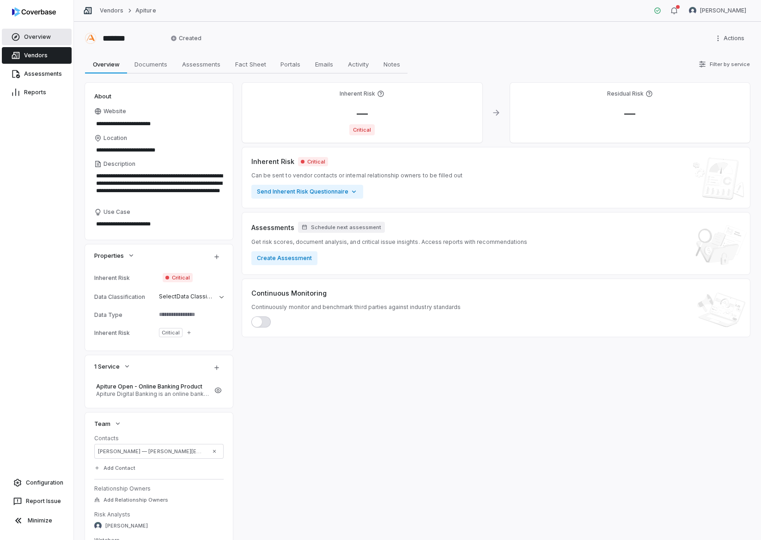
click at [40, 43] on link "Overview" at bounding box center [37, 37] width 70 height 17
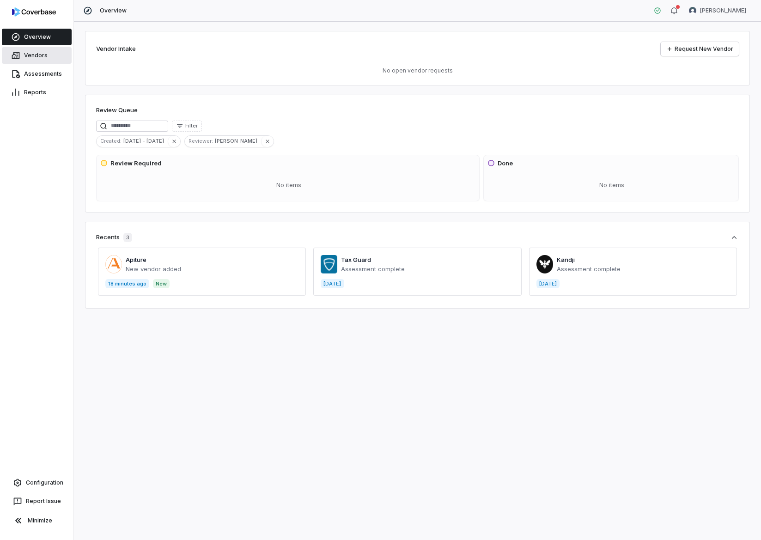
click at [31, 57] on link "Vendors" at bounding box center [37, 55] width 70 height 17
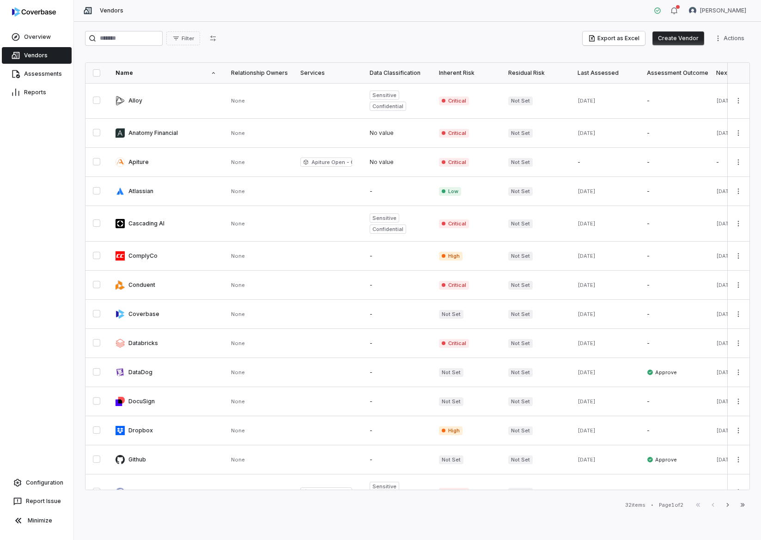
click at [681, 41] on button "Create Vendor" at bounding box center [678, 38] width 52 height 14
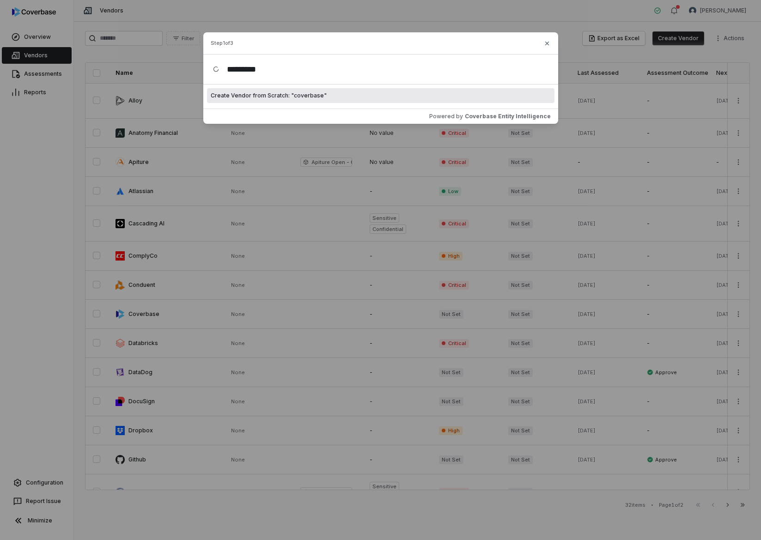
type input "*********"
click at [287, 93] on span "Create Vendor from Scratch: " coverbase "" at bounding box center [269, 95] width 116 height 7
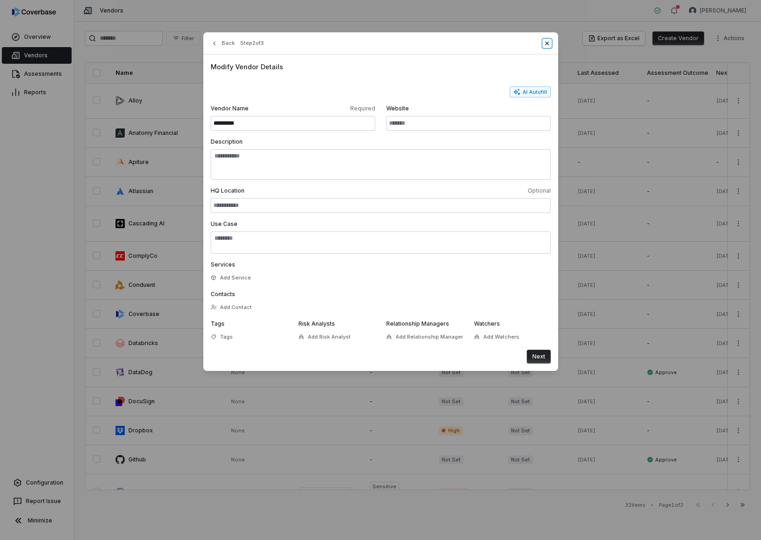
click at [548, 44] on icon "button" at bounding box center [546, 43] width 7 height 7
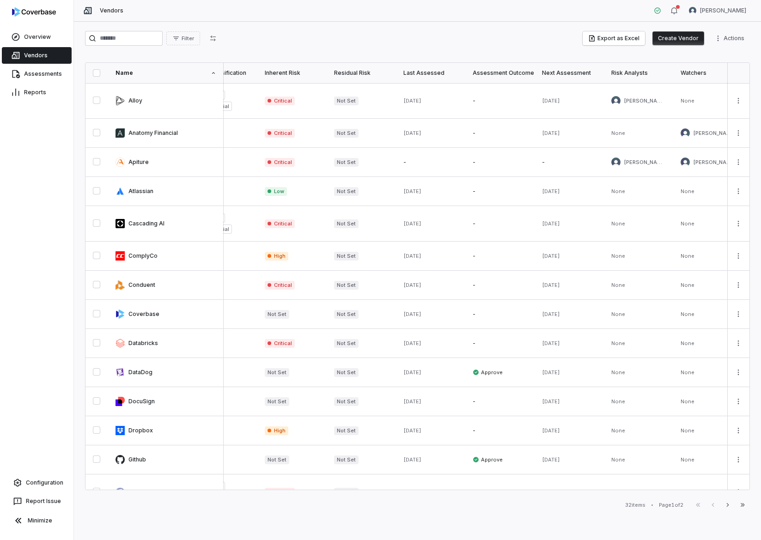
scroll to position [0, 119]
